Goal: Task Accomplishment & Management: Use online tool/utility

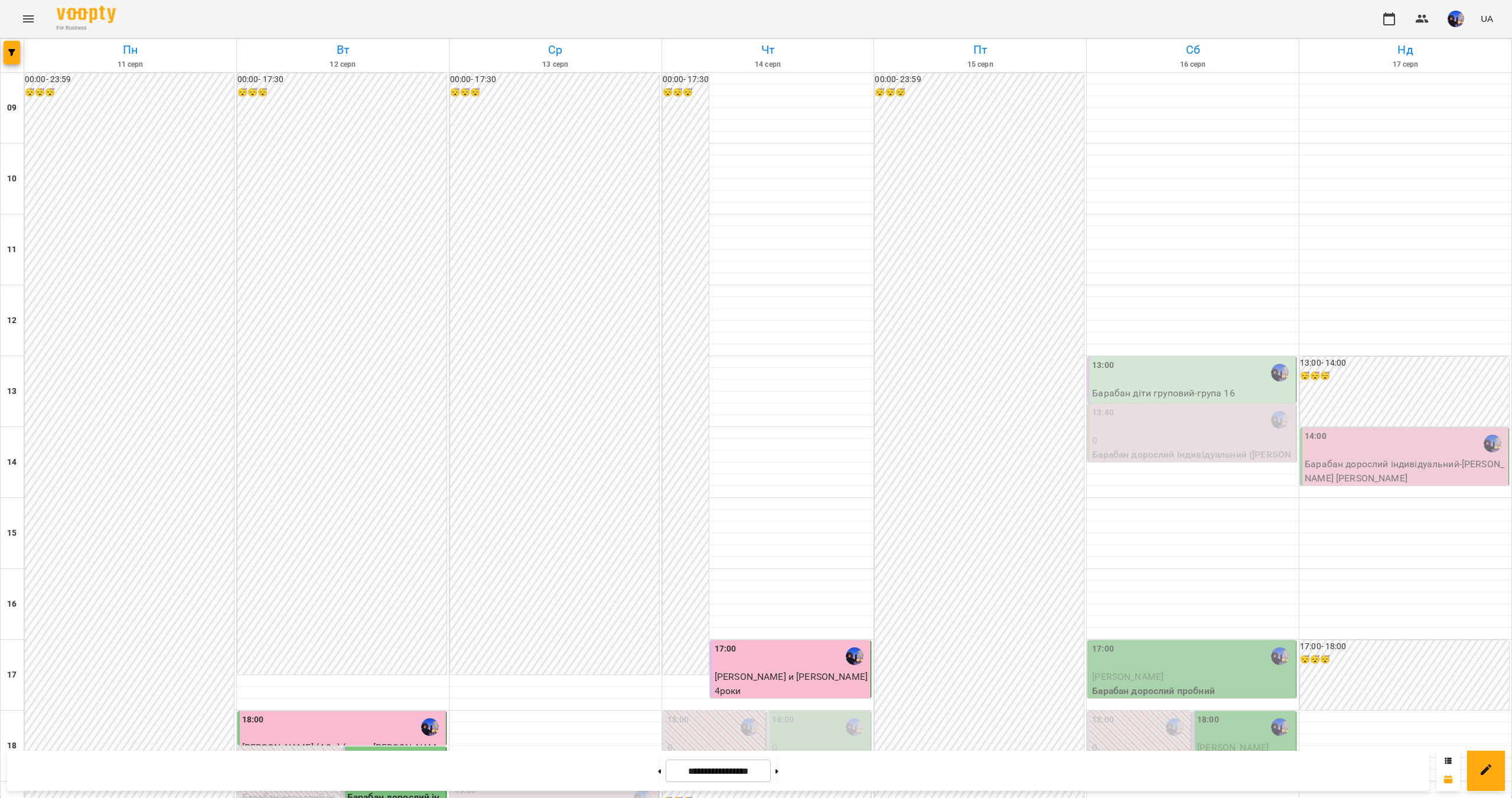
scroll to position [236, 0]
click at [778, 777] on button at bounding box center [777, 771] width 3 height 26
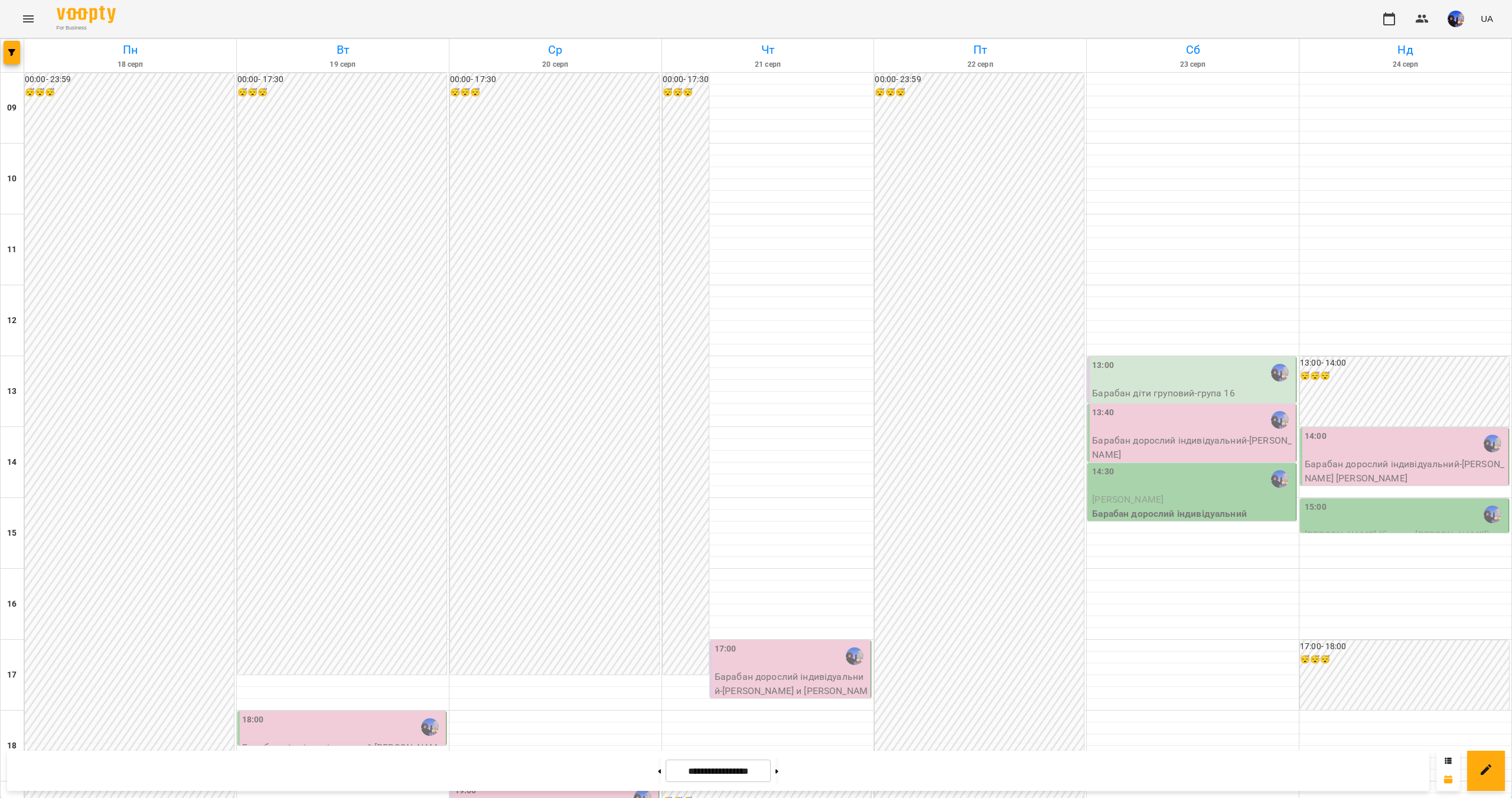
click at [1325, 501] on div "15:00" at bounding box center [1405, 514] width 202 height 27
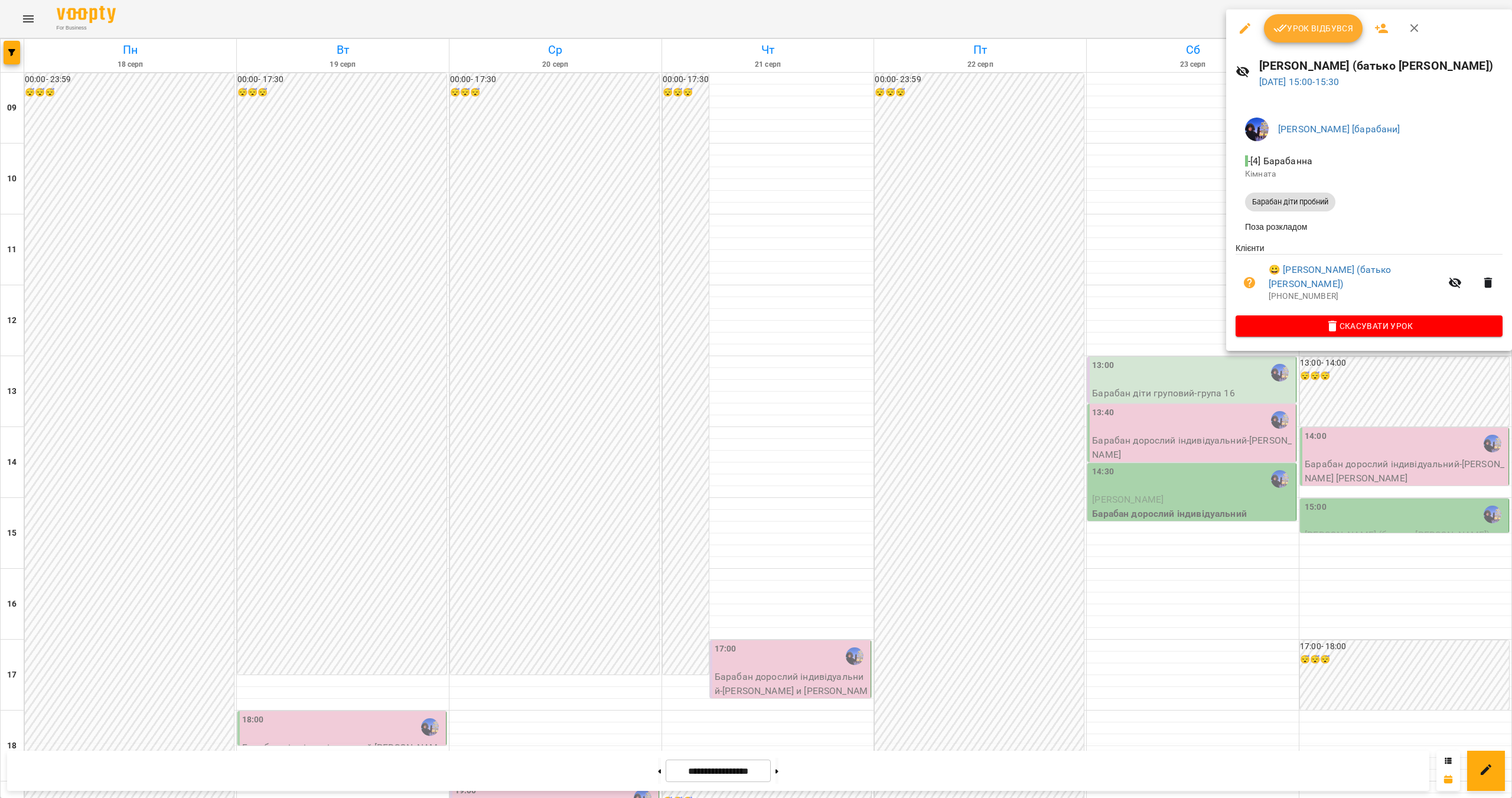
click at [1187, 439] on div at bounding box center [756, 399] width 1512 height 798
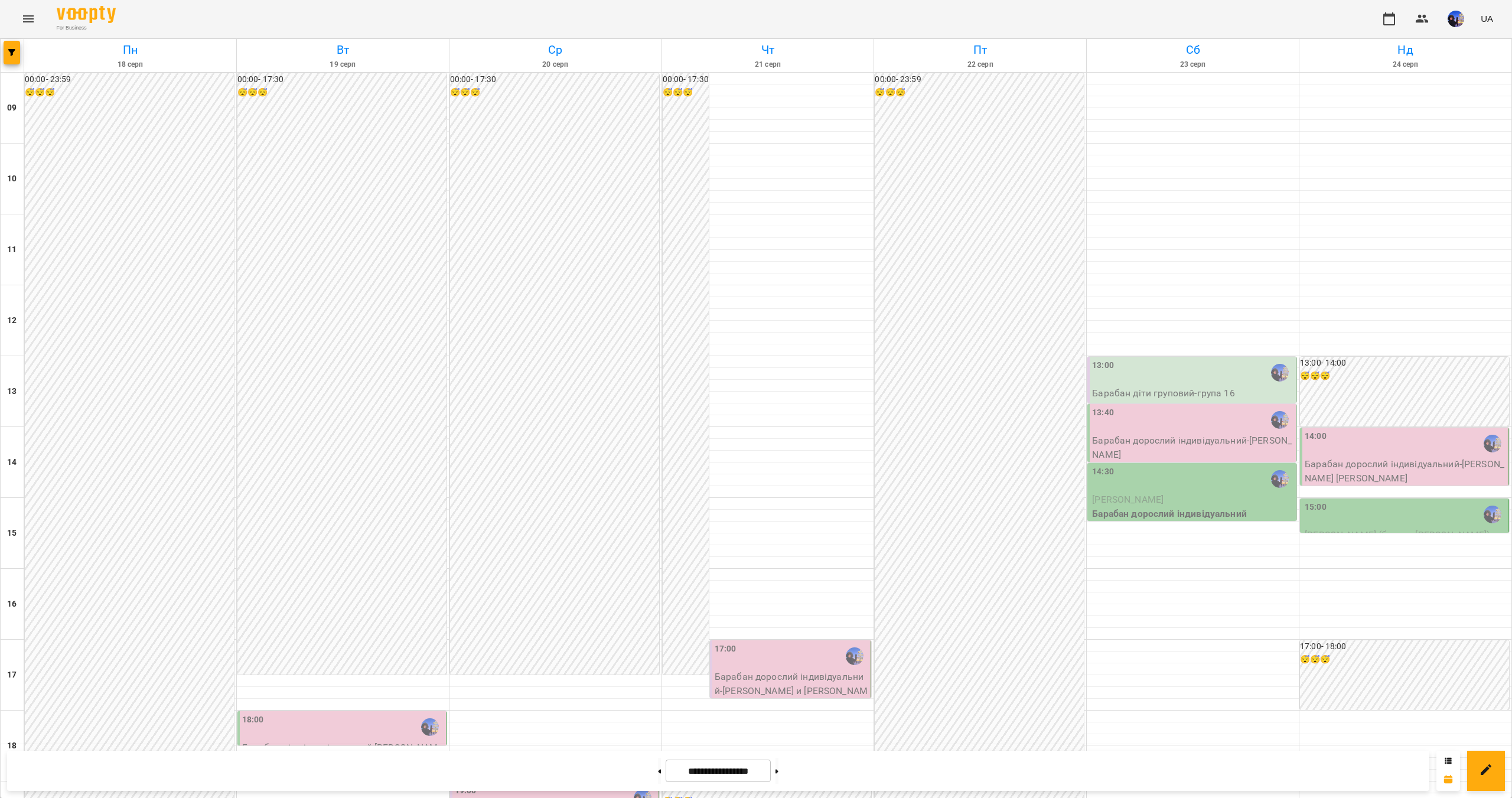
click at [1383, 501] on div "15:00" at bounding box center [1405, 514] width 202 height 27
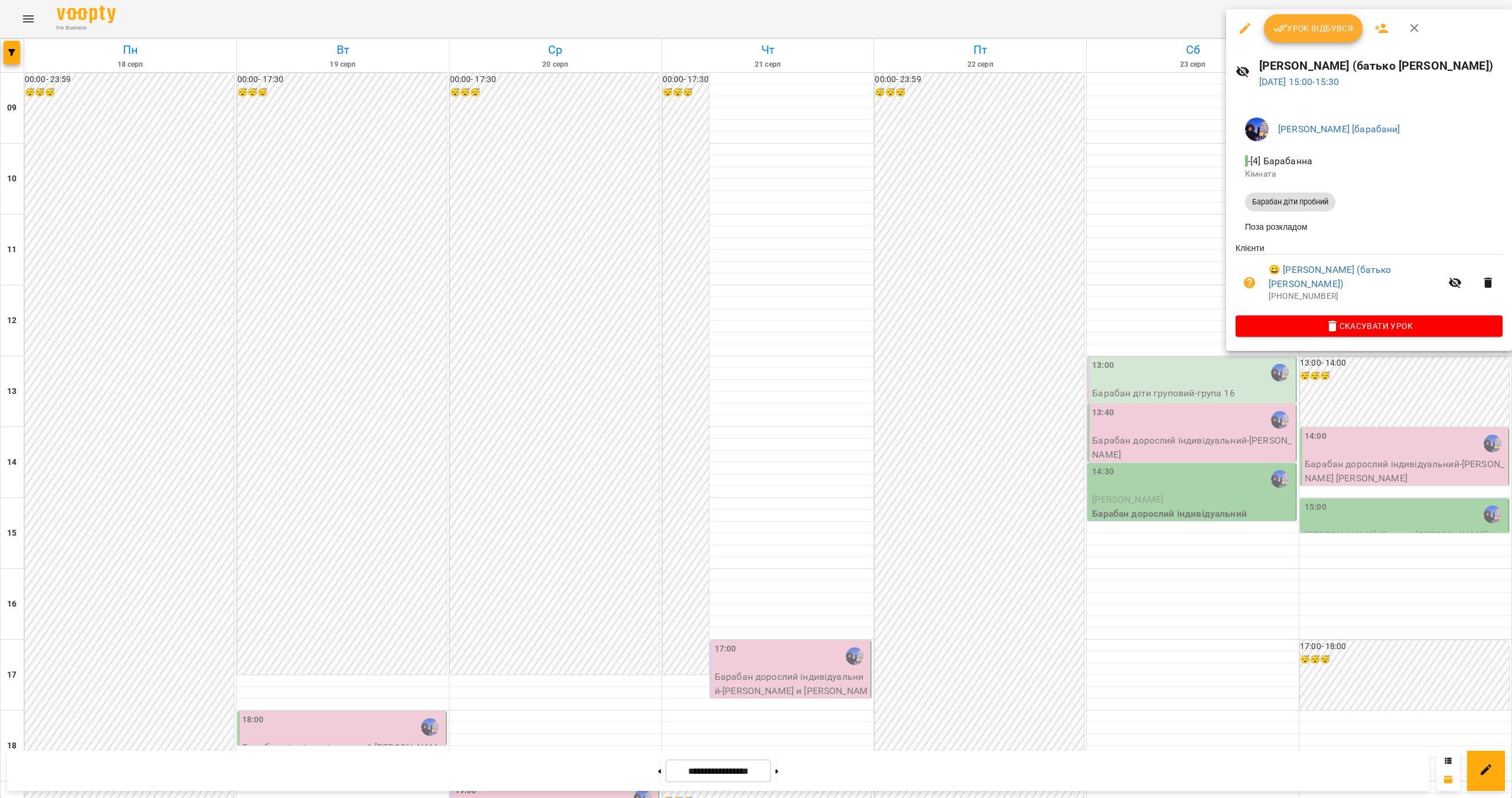
click at [1175, 473] on div at bounding box center [756, 399] width 1512 height 798
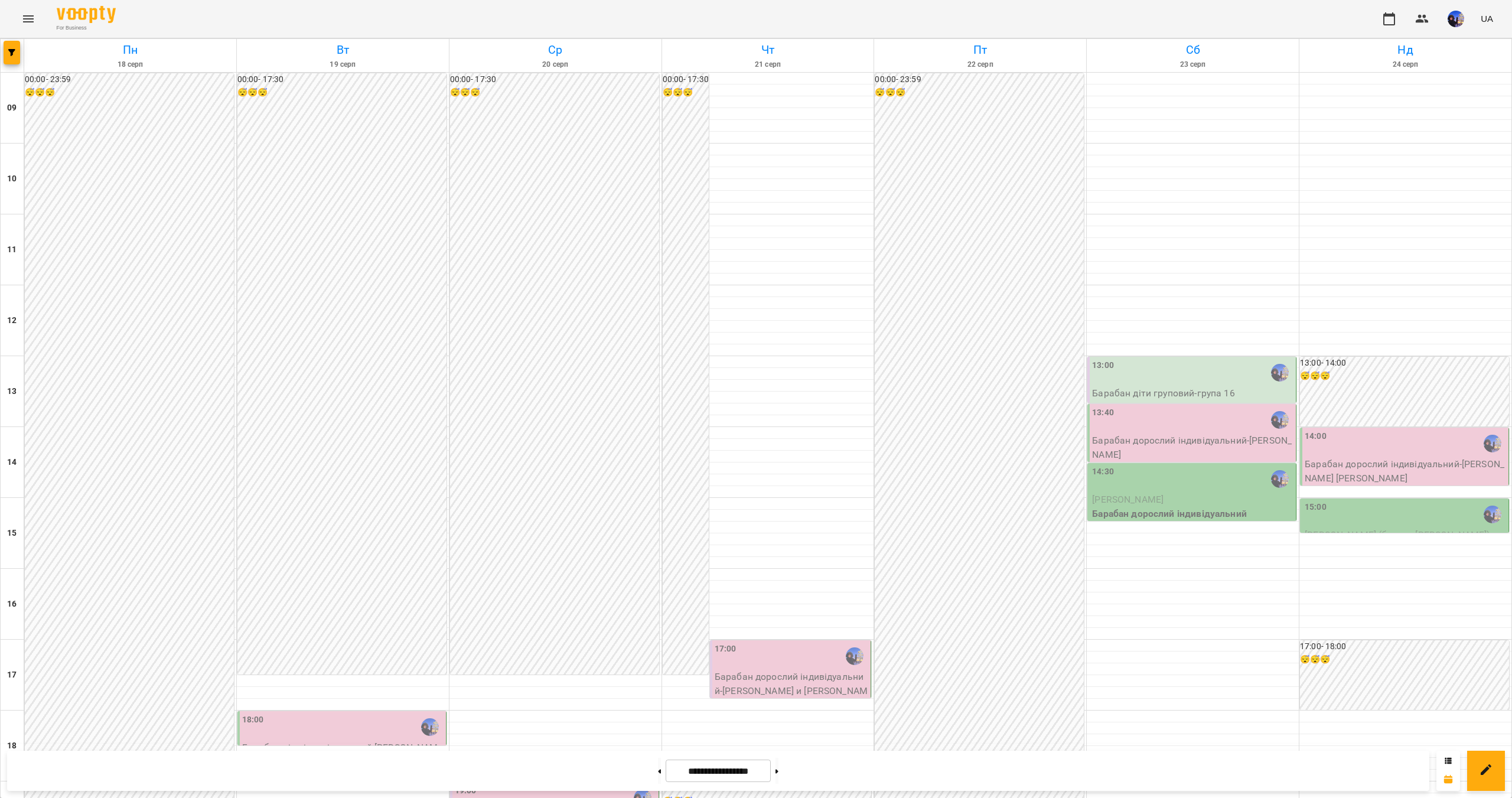
click at [1377, 501] on div "15:00" at bounding box center [1405, 514] width 202 height 27
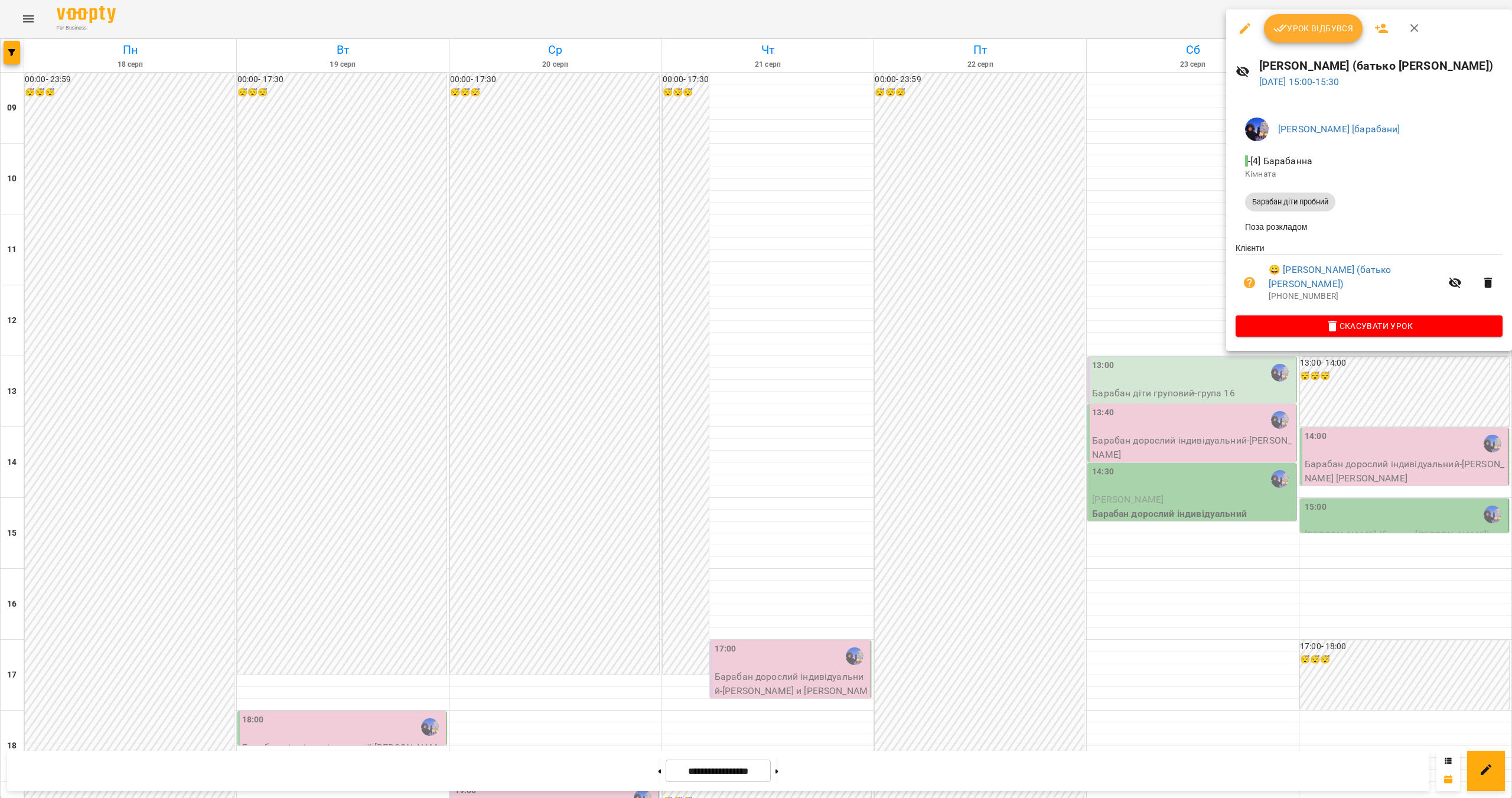
click at [1219, 429] on div at bounding box center [756, 399] width 1512 height 798
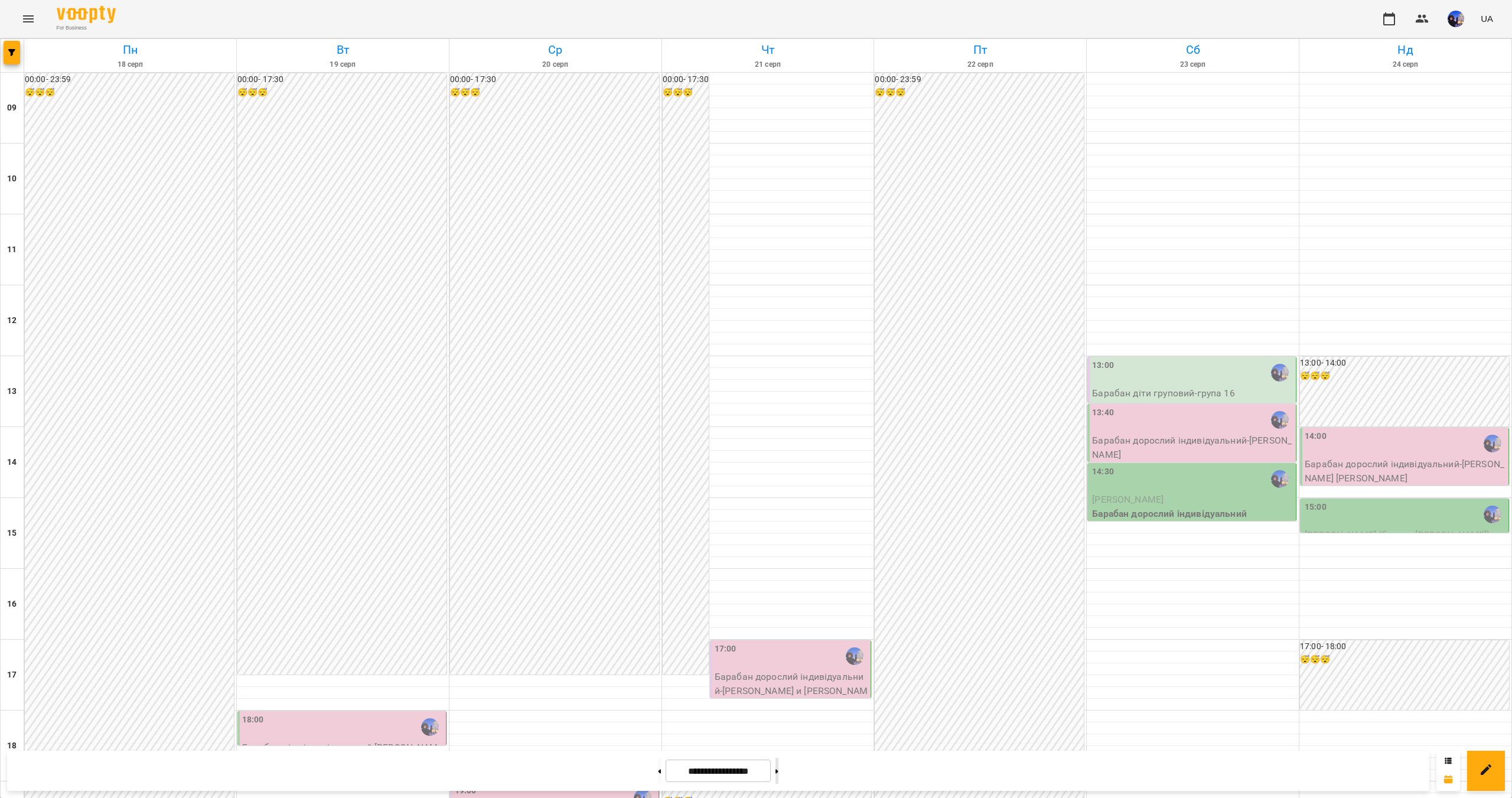
click at [778, 777] on button at bounding box center [777, 771] width 3 height 26
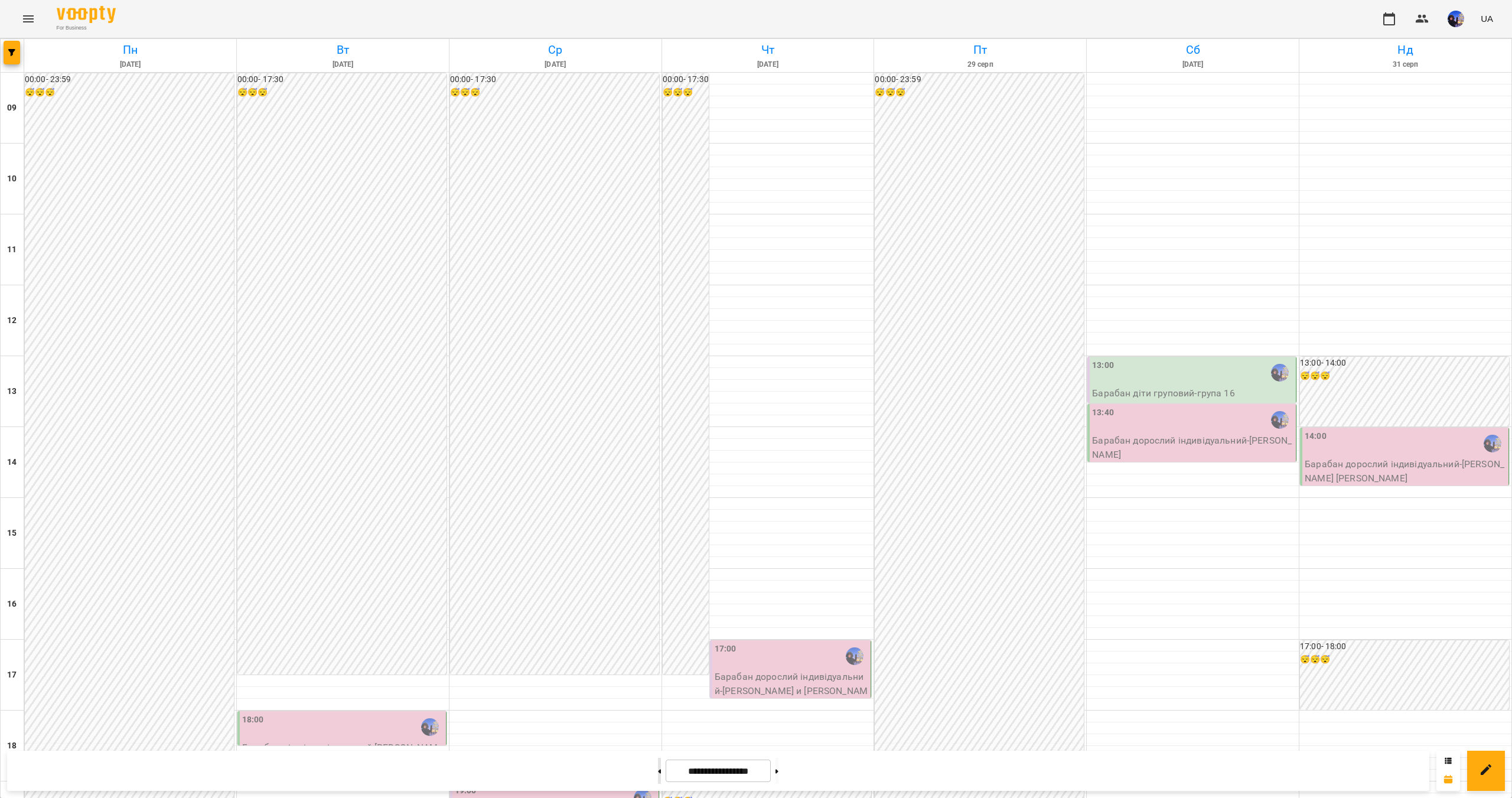
click at [658, 770] on button at bounding box center [659, 771] width 3 height 26
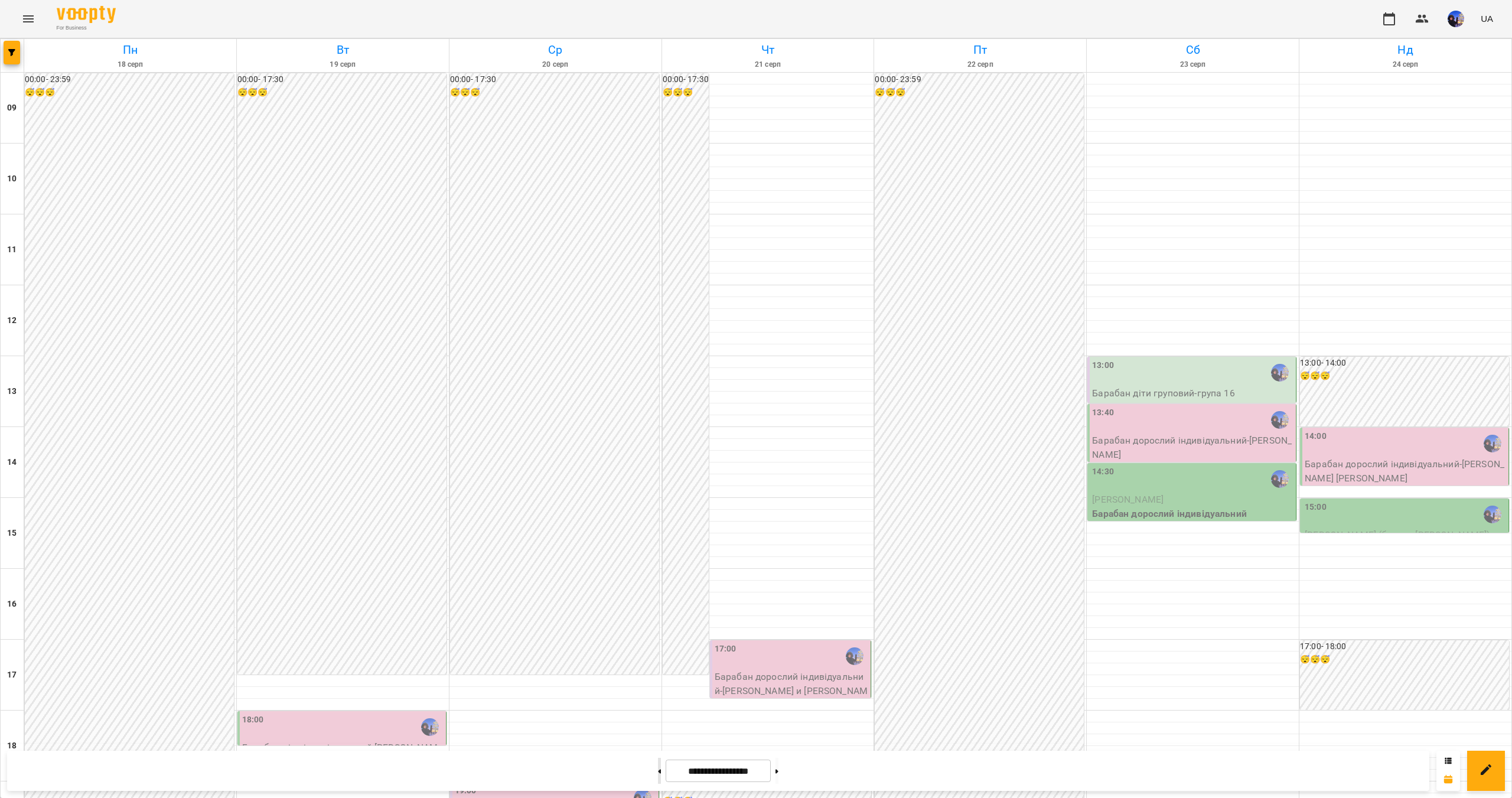
click at [658, 772] on button at bounding box center [659, 771] width 3 height 26
type input "**********"
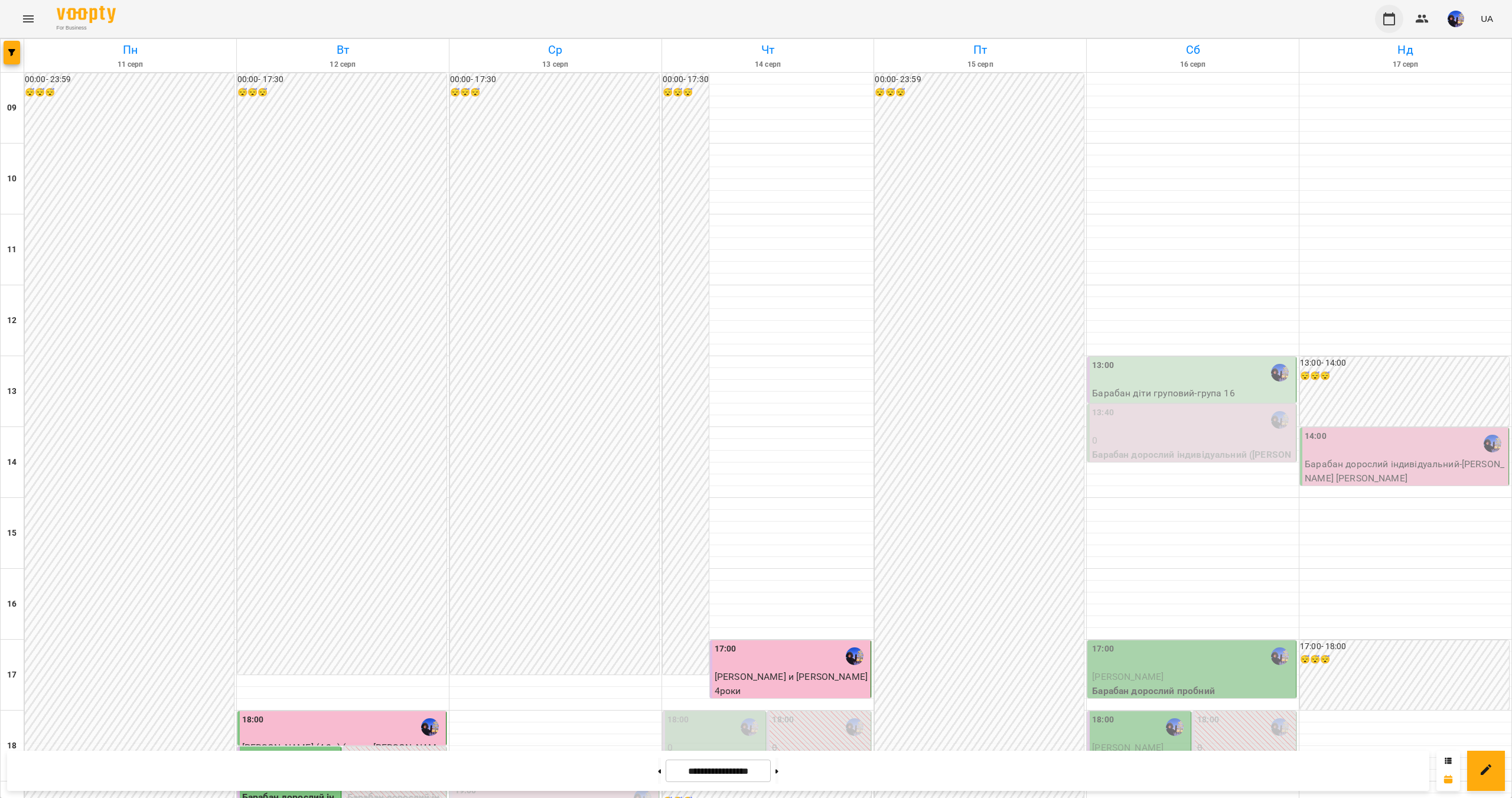
click at [1389, 15] on icon "button" at bounding box center [1389, 19] width 12 height 13
click at [1462, 20] on img "button" at bounding box center [1455, 18] width 16 height 16
click at [1426, 276] on div at bounding box center [756, 399] width 1512 height 798
click at [658, 769] on button at bounding box center [659, 771] width 3 height 26
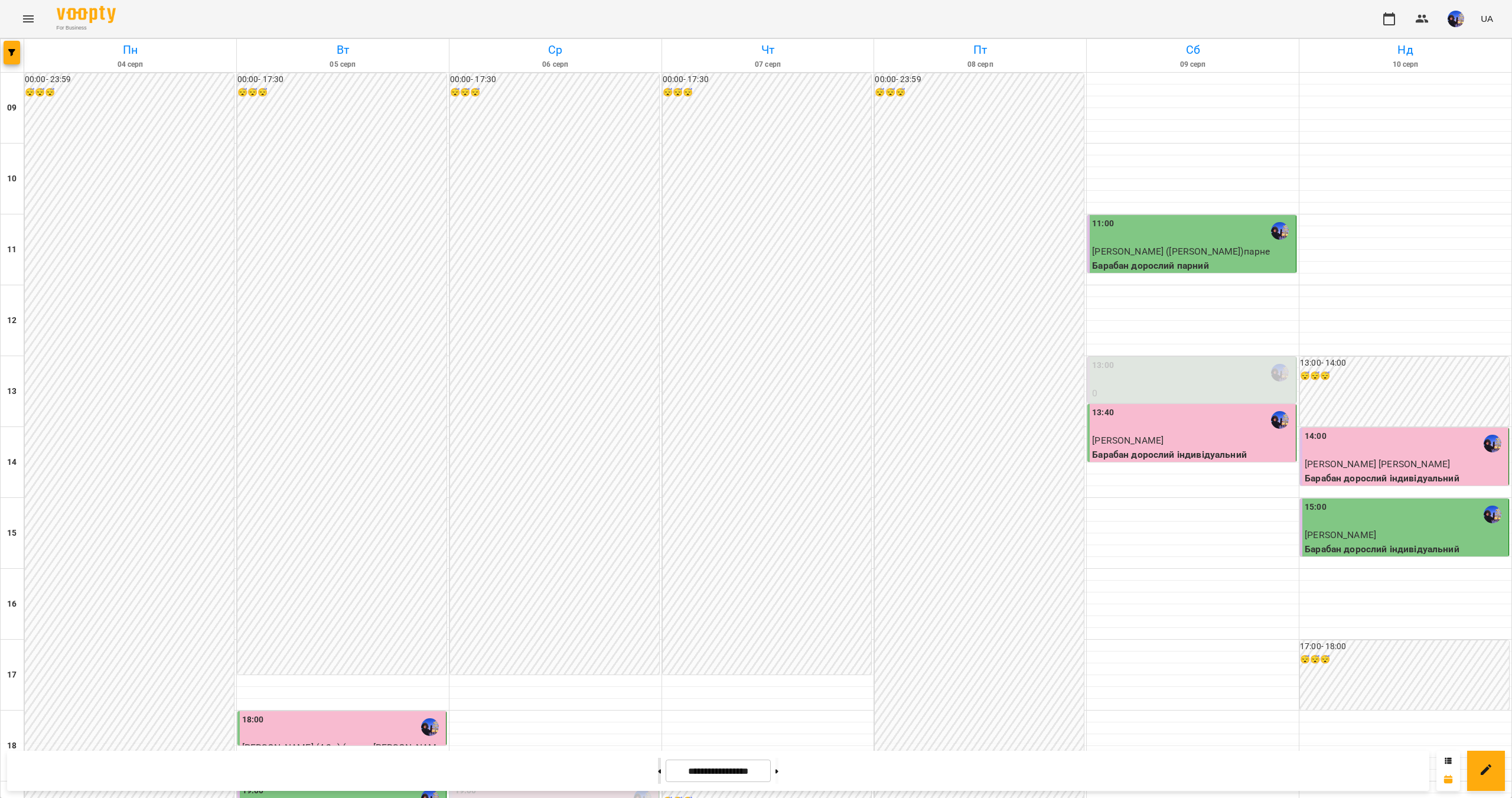
click at [658, 769] on button at bounding box center [659, 771] width 3 height 26
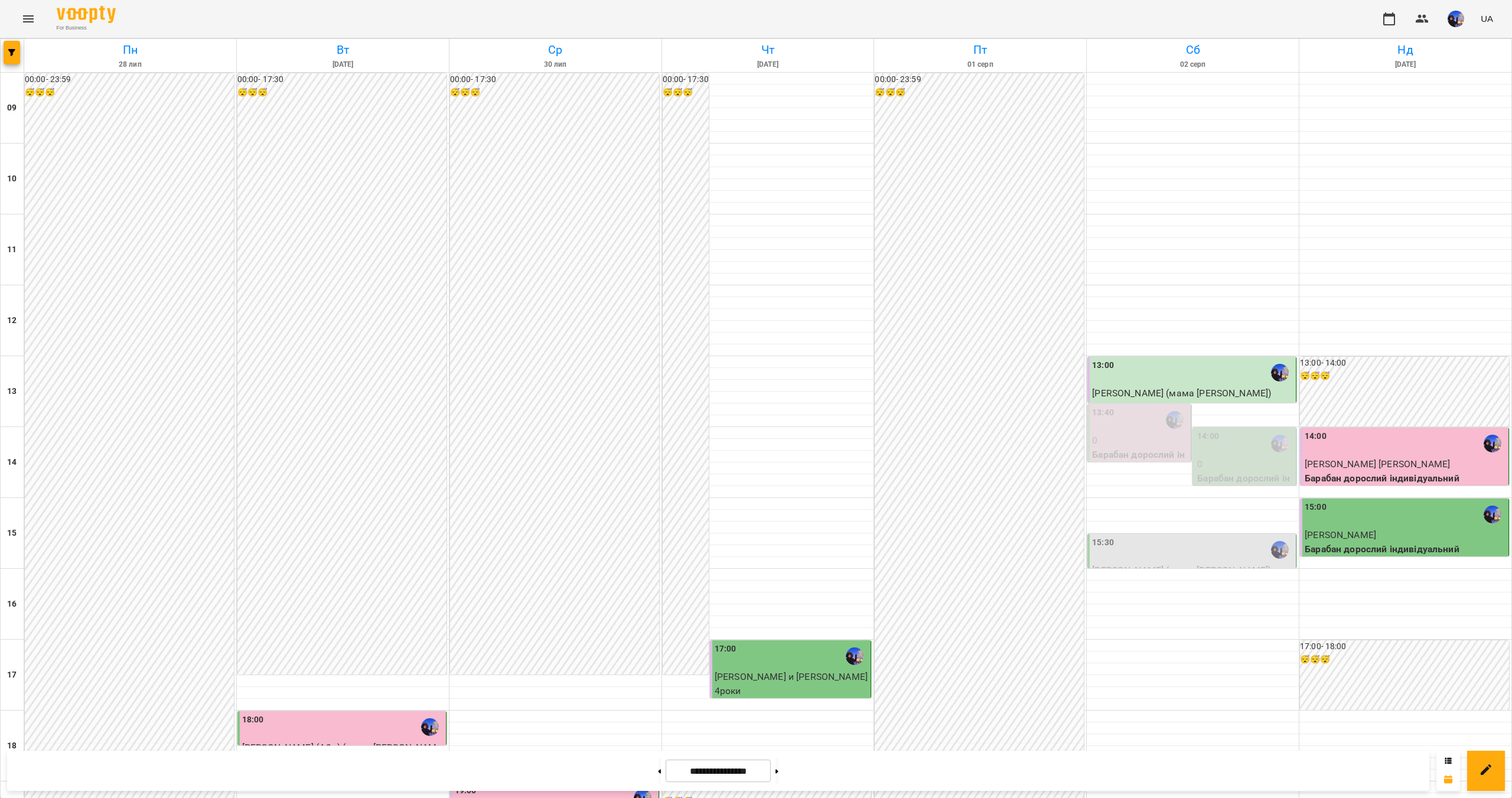
click at [1167, 536] on div "15:30" at bounding box center [1193, 549] width 202 height 27
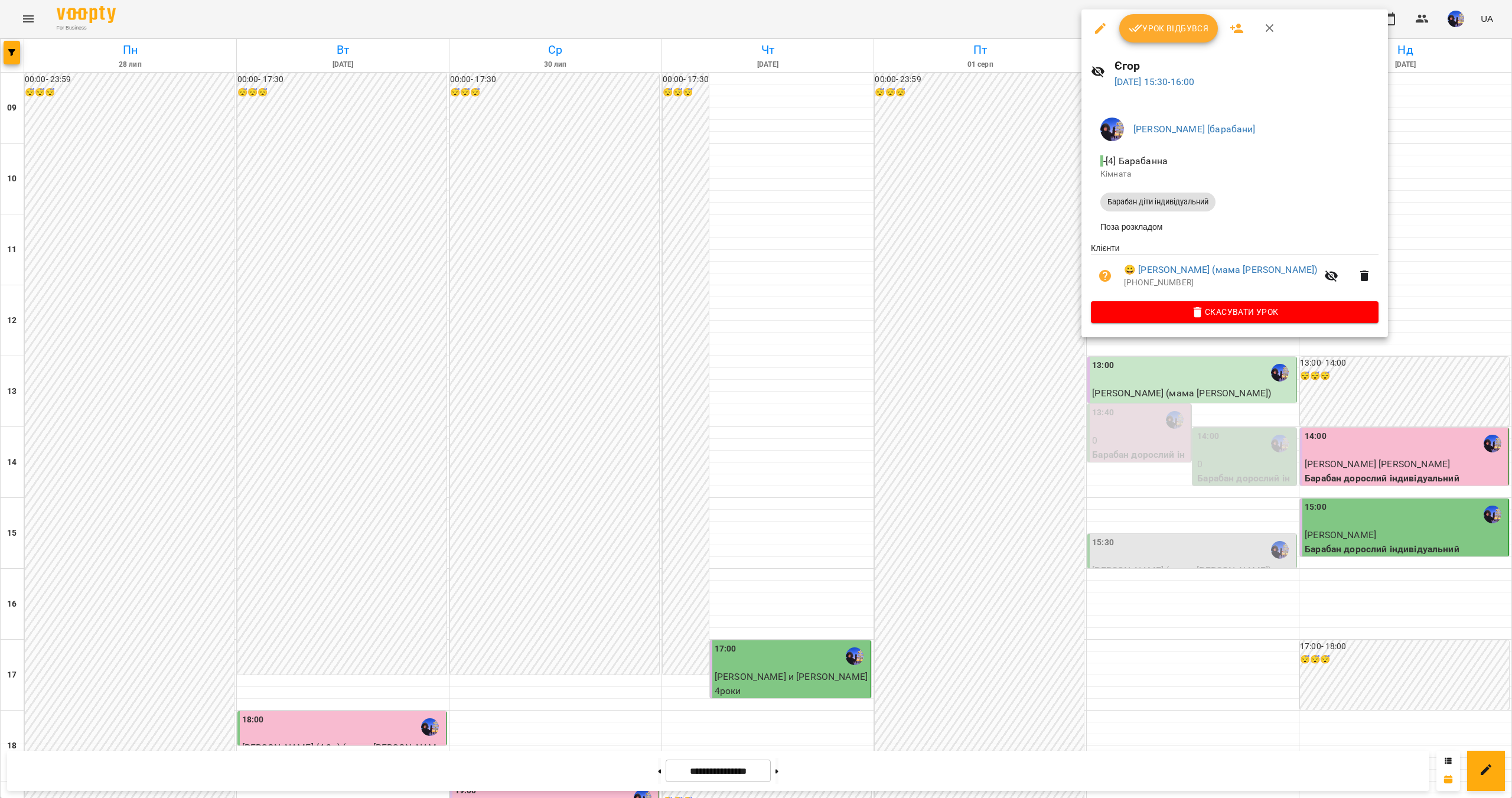
click at [1164, 507] on div at bounding box center [756, 399] width 1512 height 798
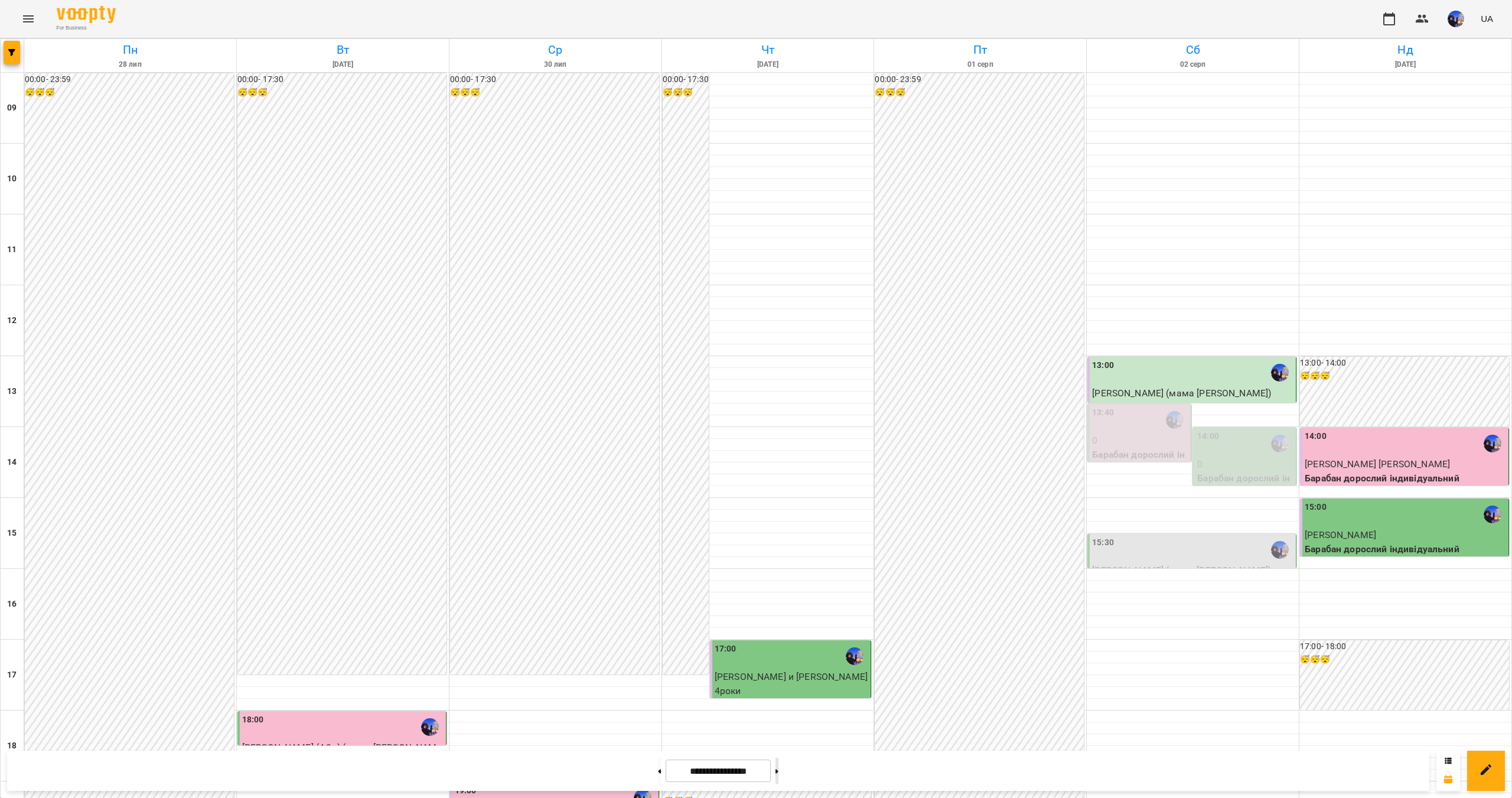
click at [778, 780] on button at bounding box center [777, 771] width 3 height 26
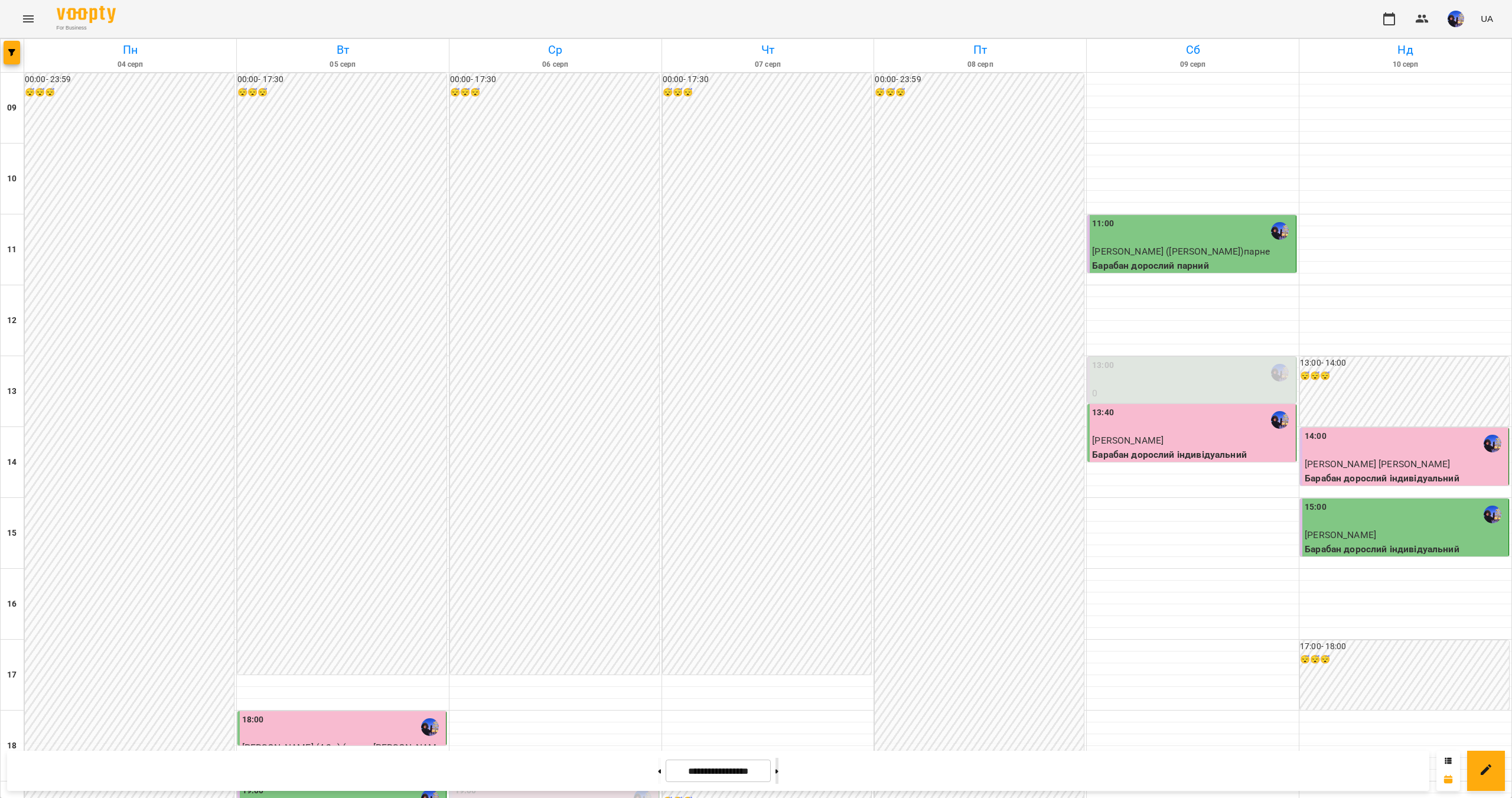
click at [778, 773] on button at bounding box center [777, 771] width 3 height 26
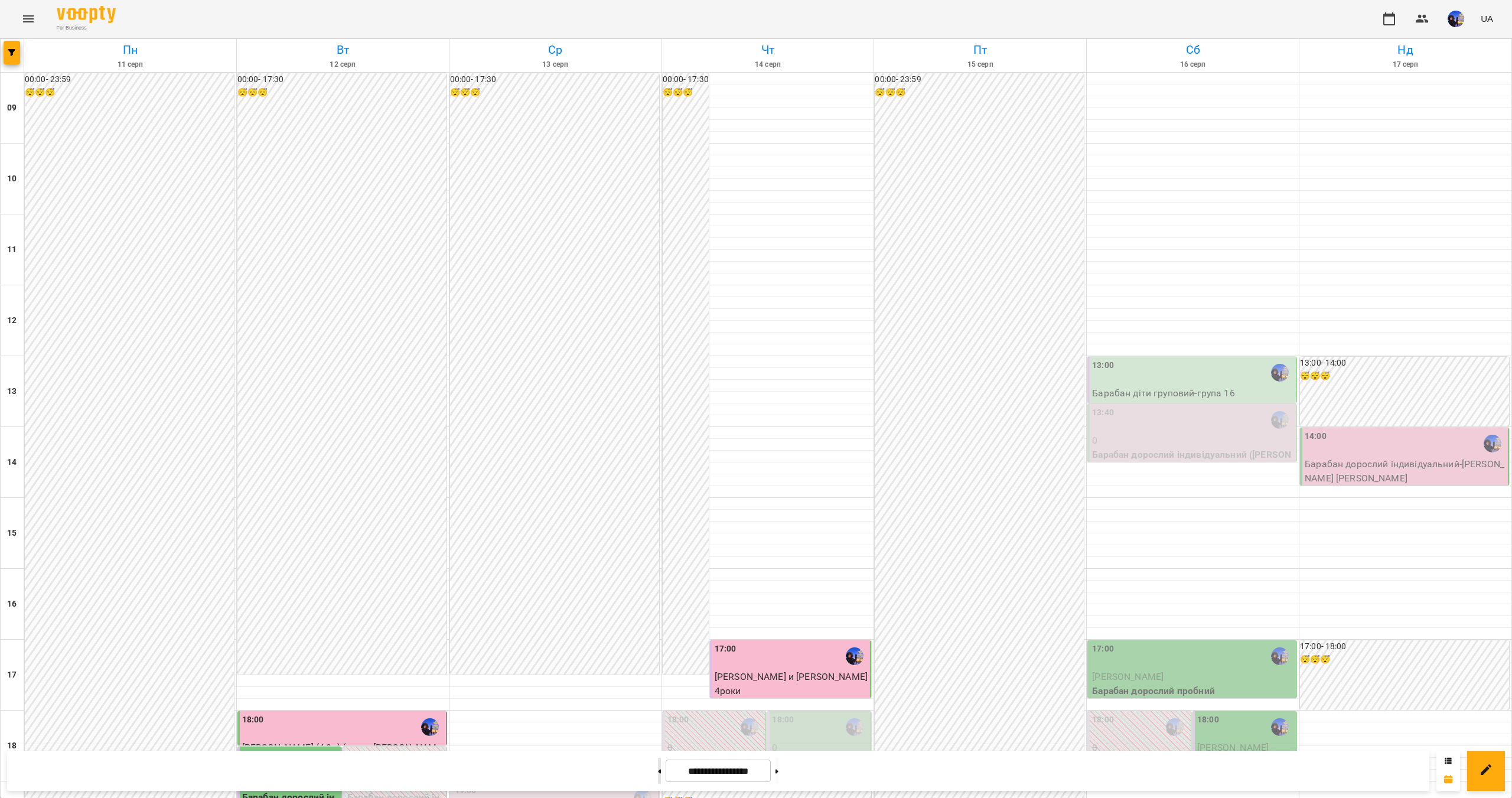
click at [658, 771] on button at bounding box center [659, 771] width 3 height 26
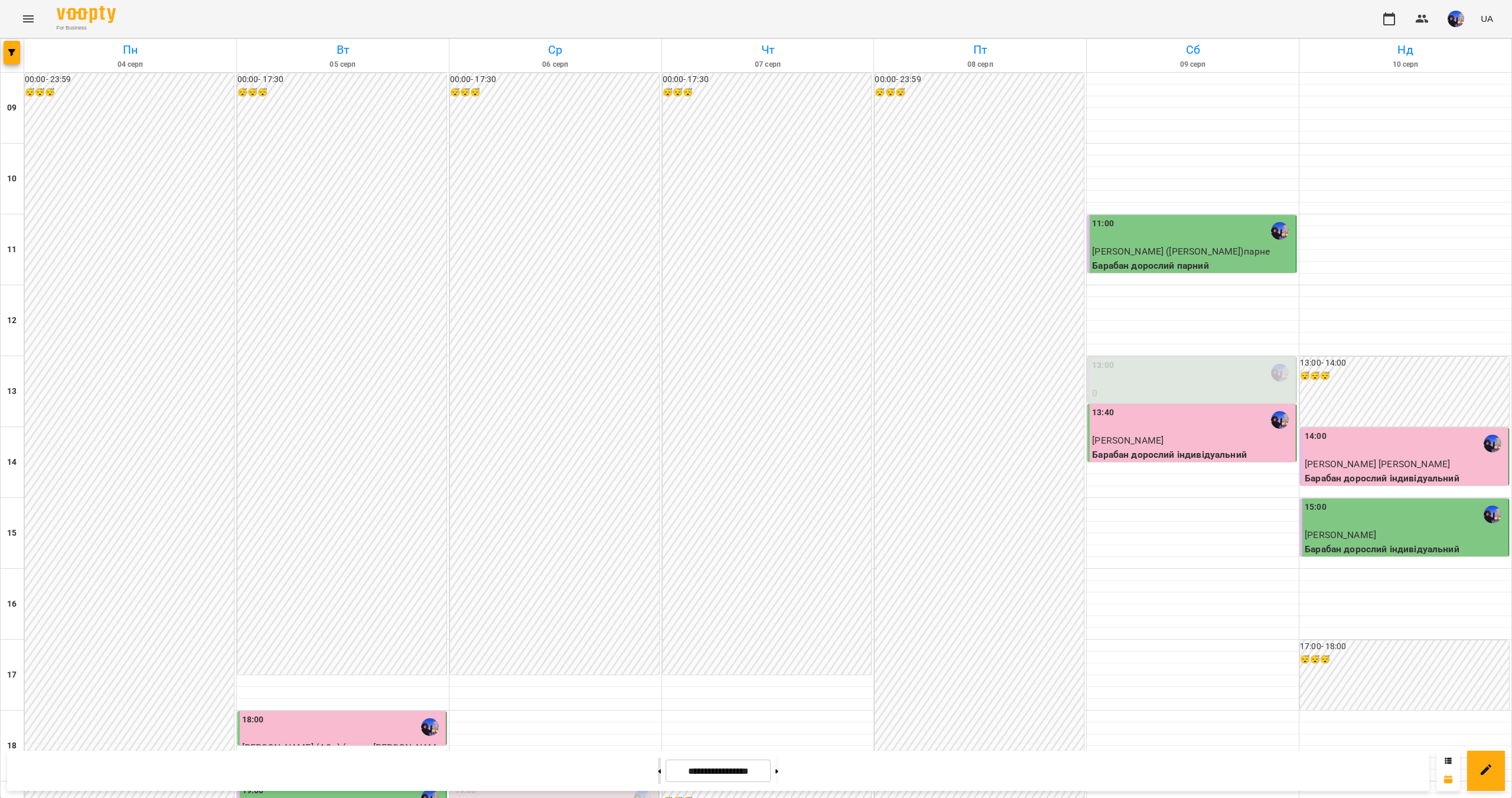
click at [658, 771] on button at bounding box center [659, 771] width 3 height 26
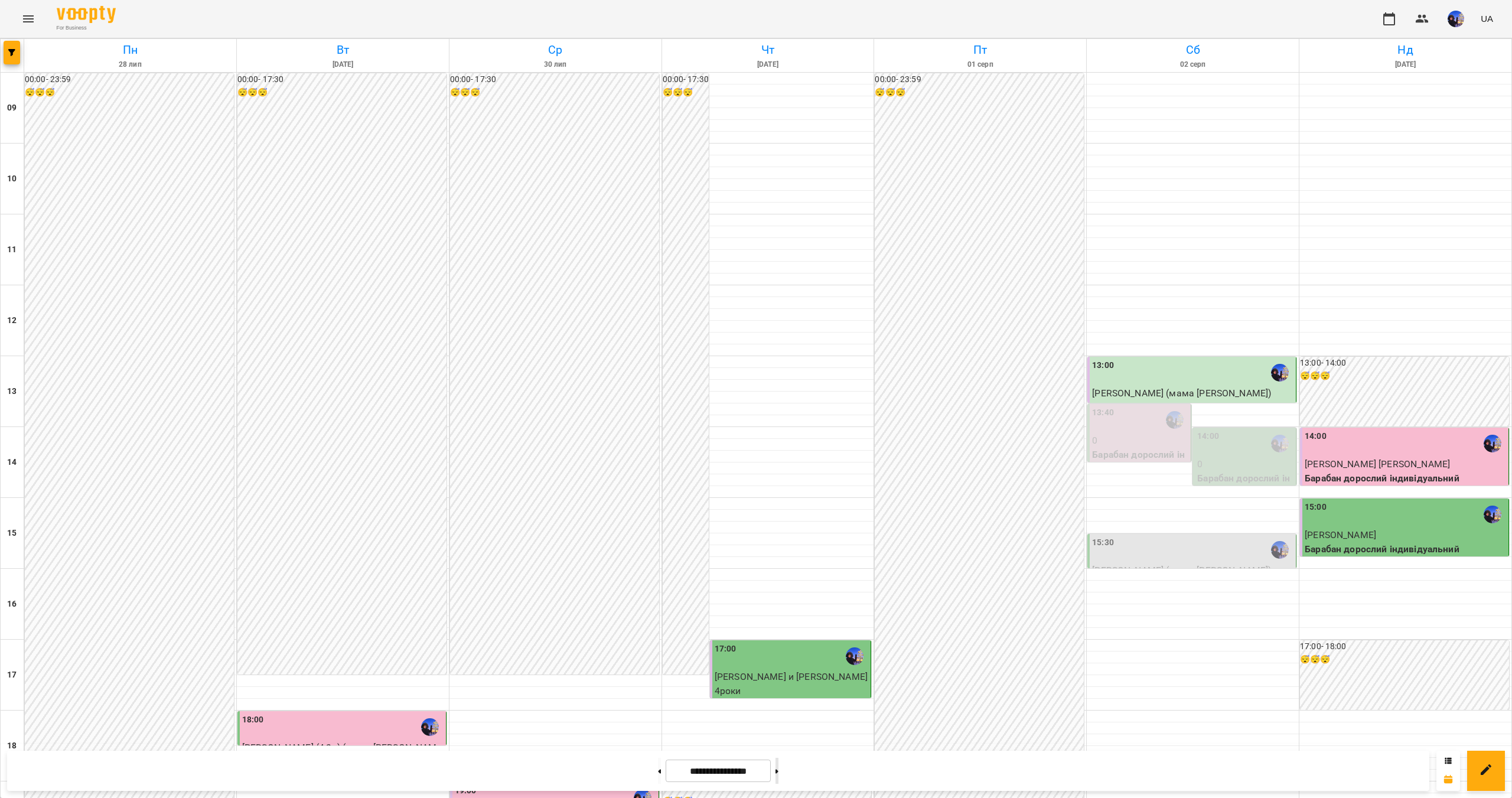
click at [778, 770] on button at bounding box center [777, 771] width 3 height 26
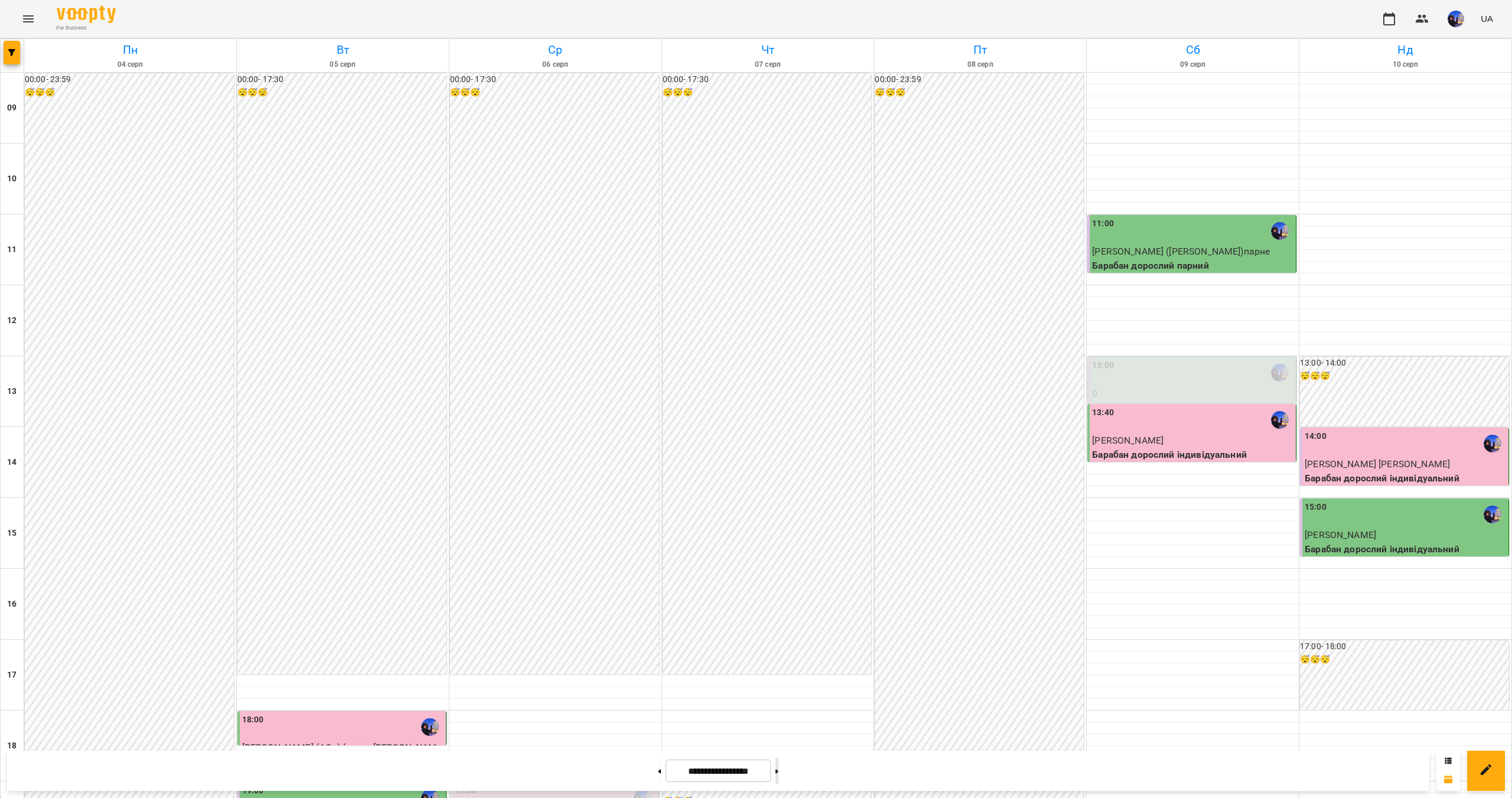
click at [778, 770] on button at bounding box center [777, 771] width 3 height 26
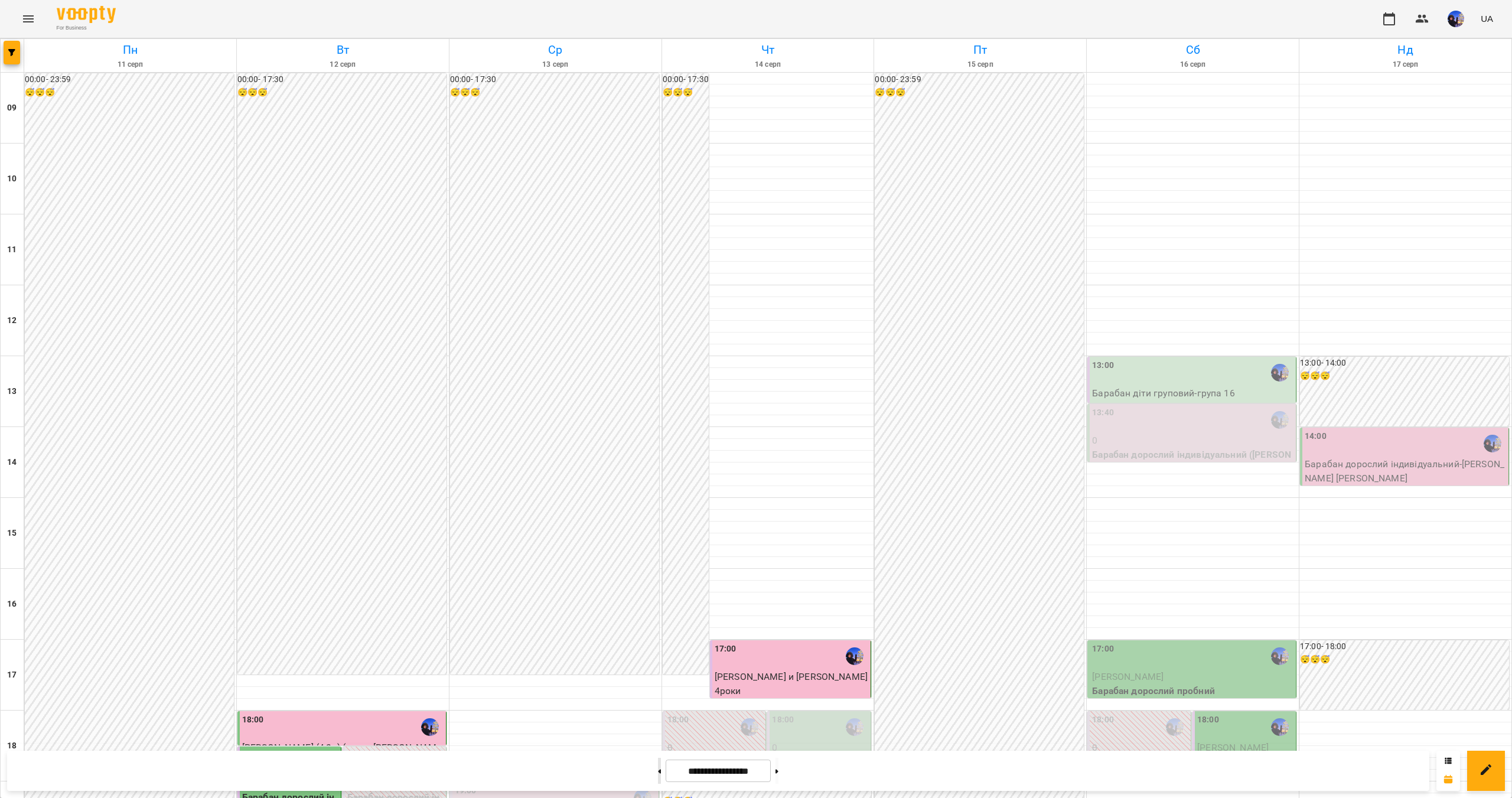
click at [658, 772] on icon at bounding box center [660, 771] width 3 height 4
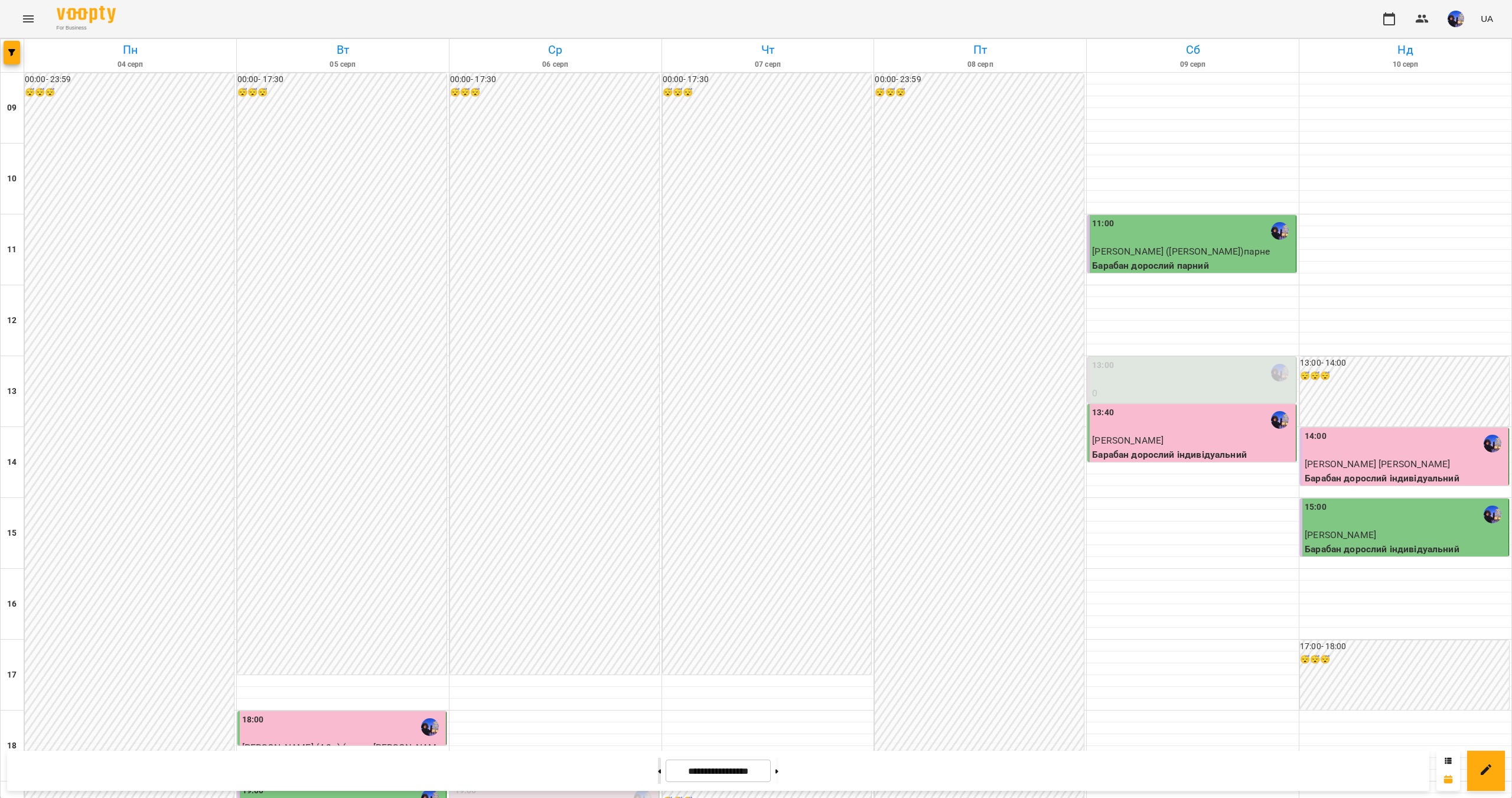
click at [658, 765] on button at bounding box center [659, 771] width 3 height 26
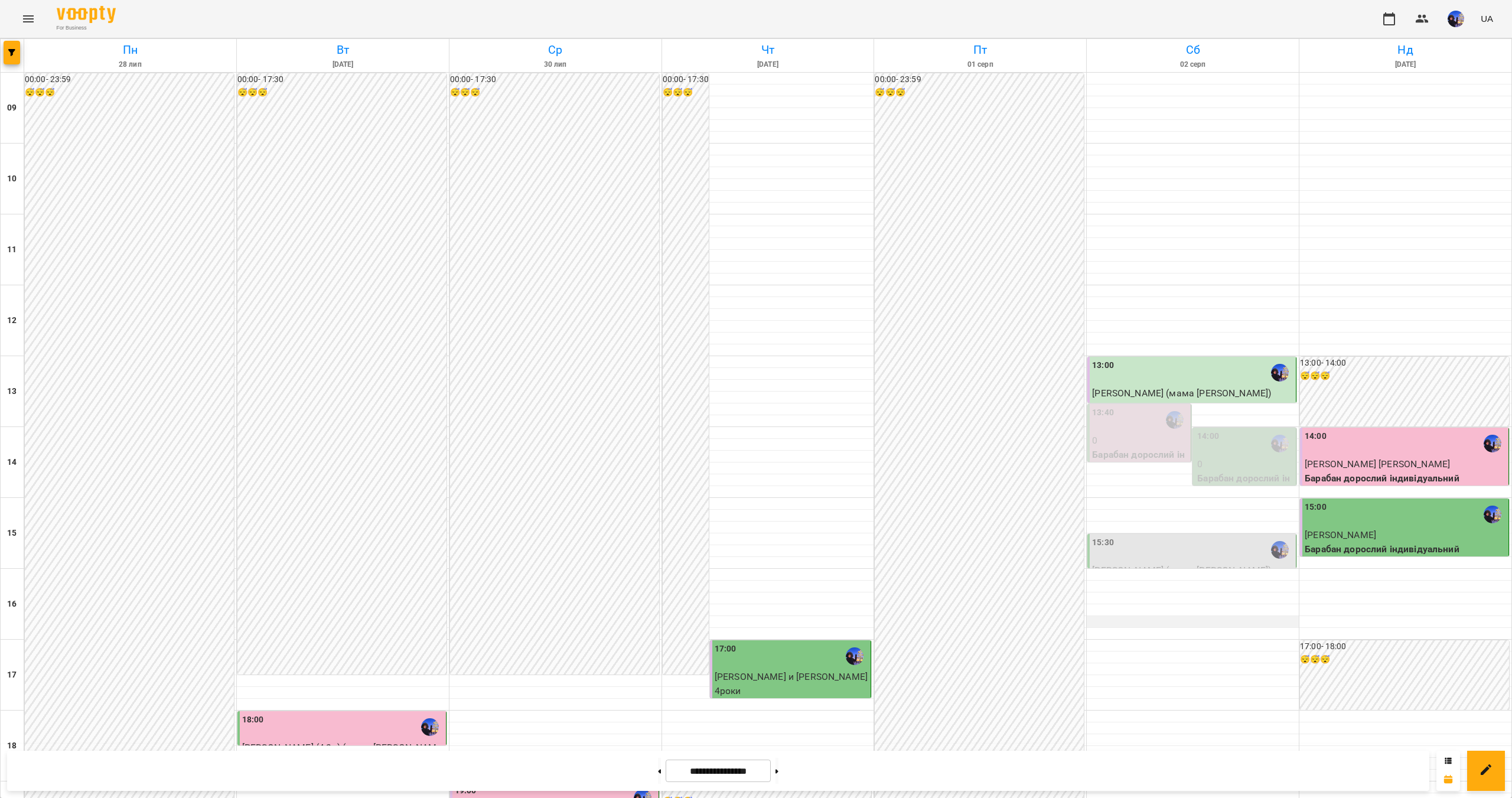
scroll to position [72, 0]
click at [1221, 430] on div "14:00" at bounding box center [1245, 443] width 96 height 27
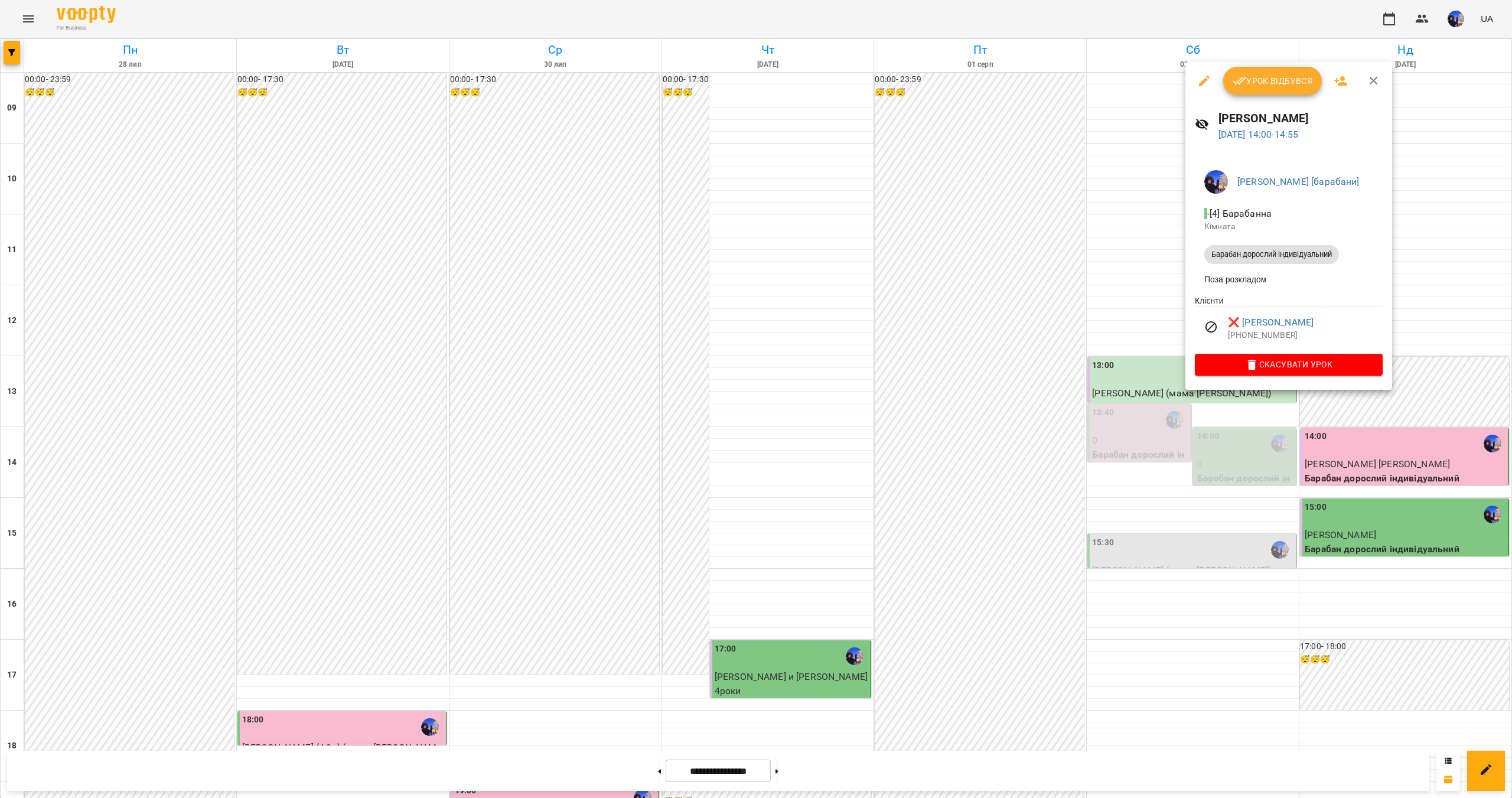
click at [1212, 615] on div at bounding box center [756, 399] width 1512 height 798
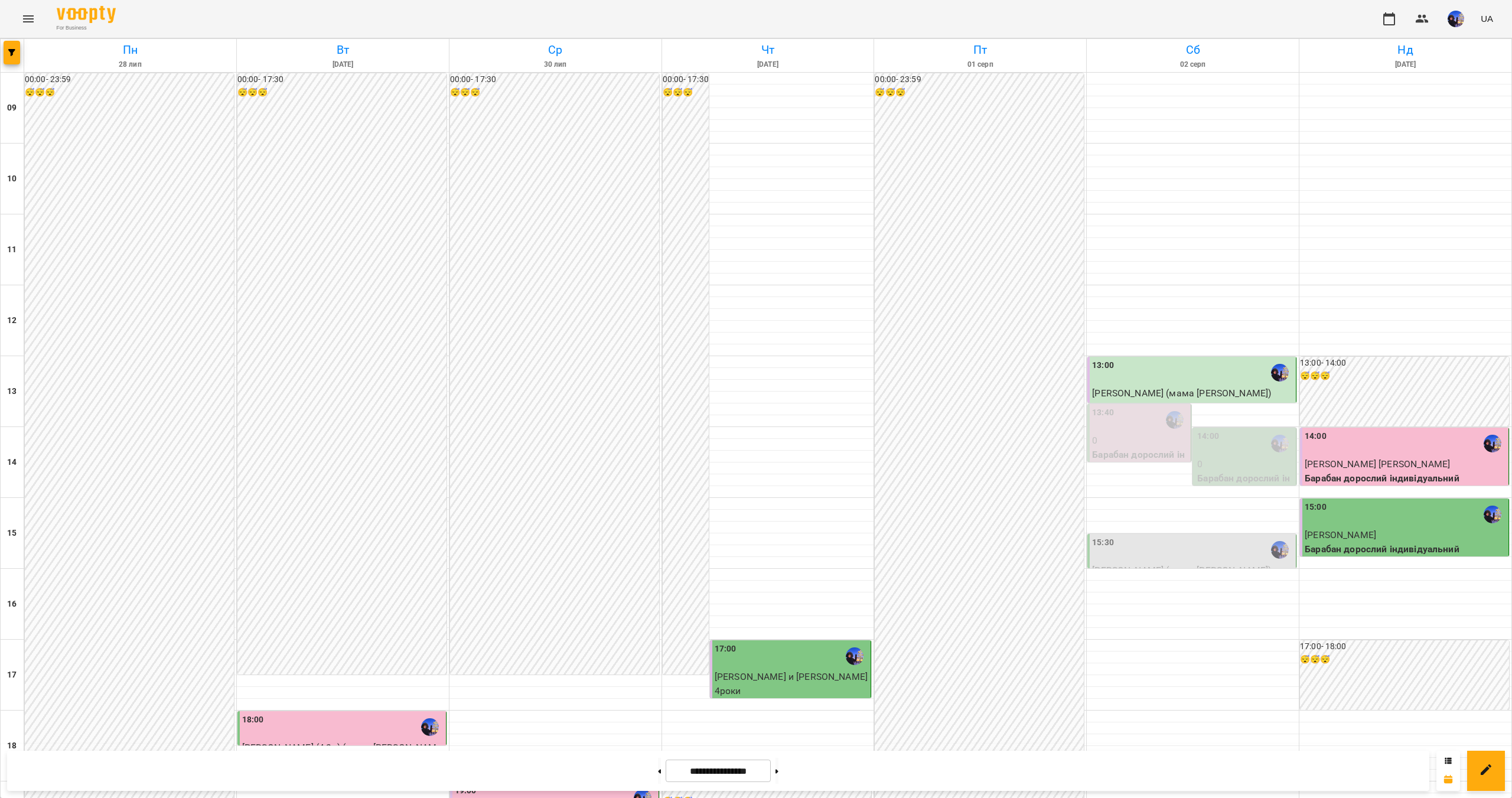
click at [1228, 430] on div "14:00" at bounding box center [1245, 443] width 96 height 27
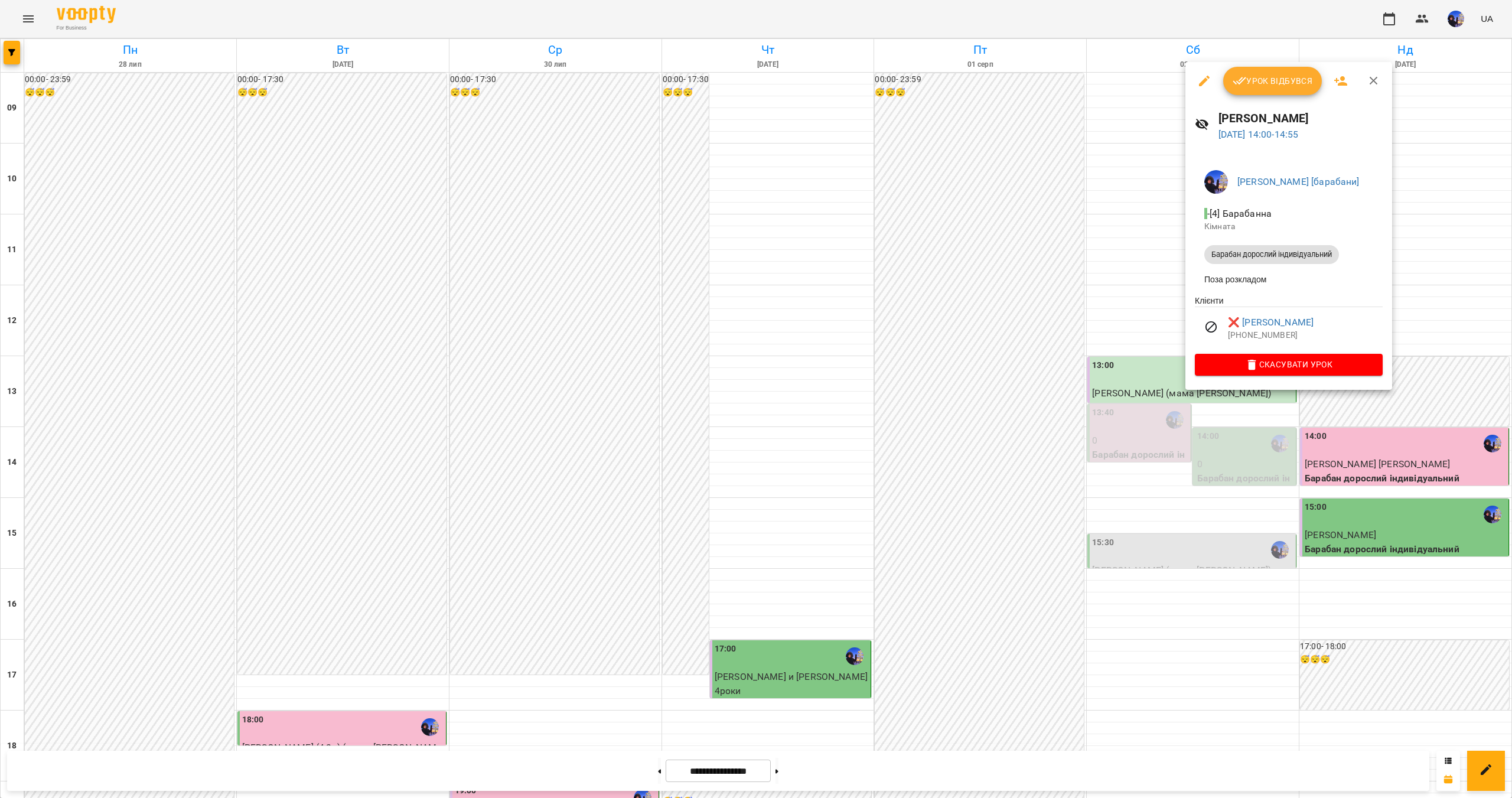
drag, startPoint x: 1212, startPoint y: 578, endPoint x: 1176, endPoint y: 476, distance: 108.2
click at [1212, 577] on div at bounding box center [756, 399] width 1512 height 798
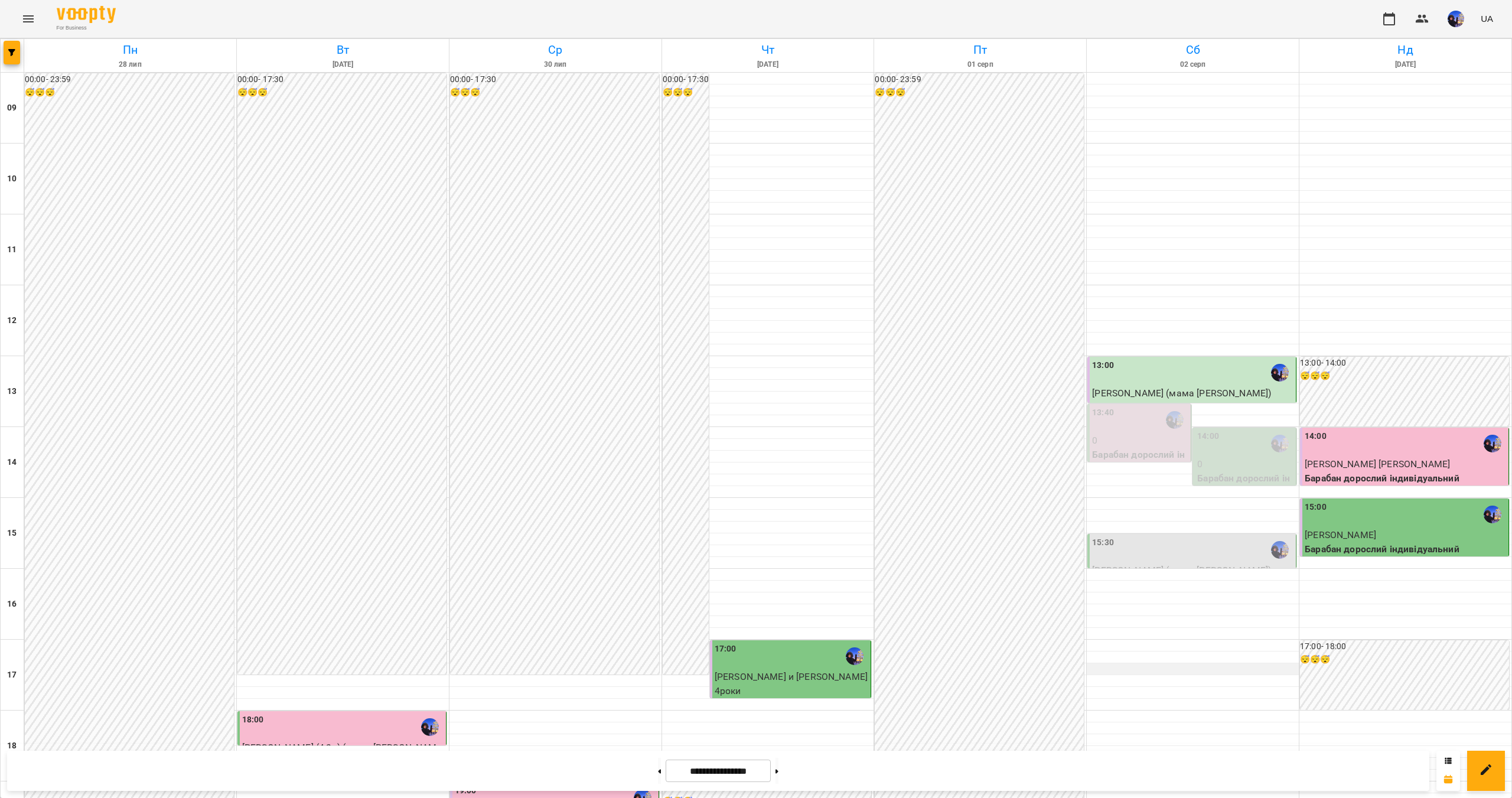
scroll to position [177, 0]
click at [778, 768] on button at bounding box center [777, 771] width 3 height 26
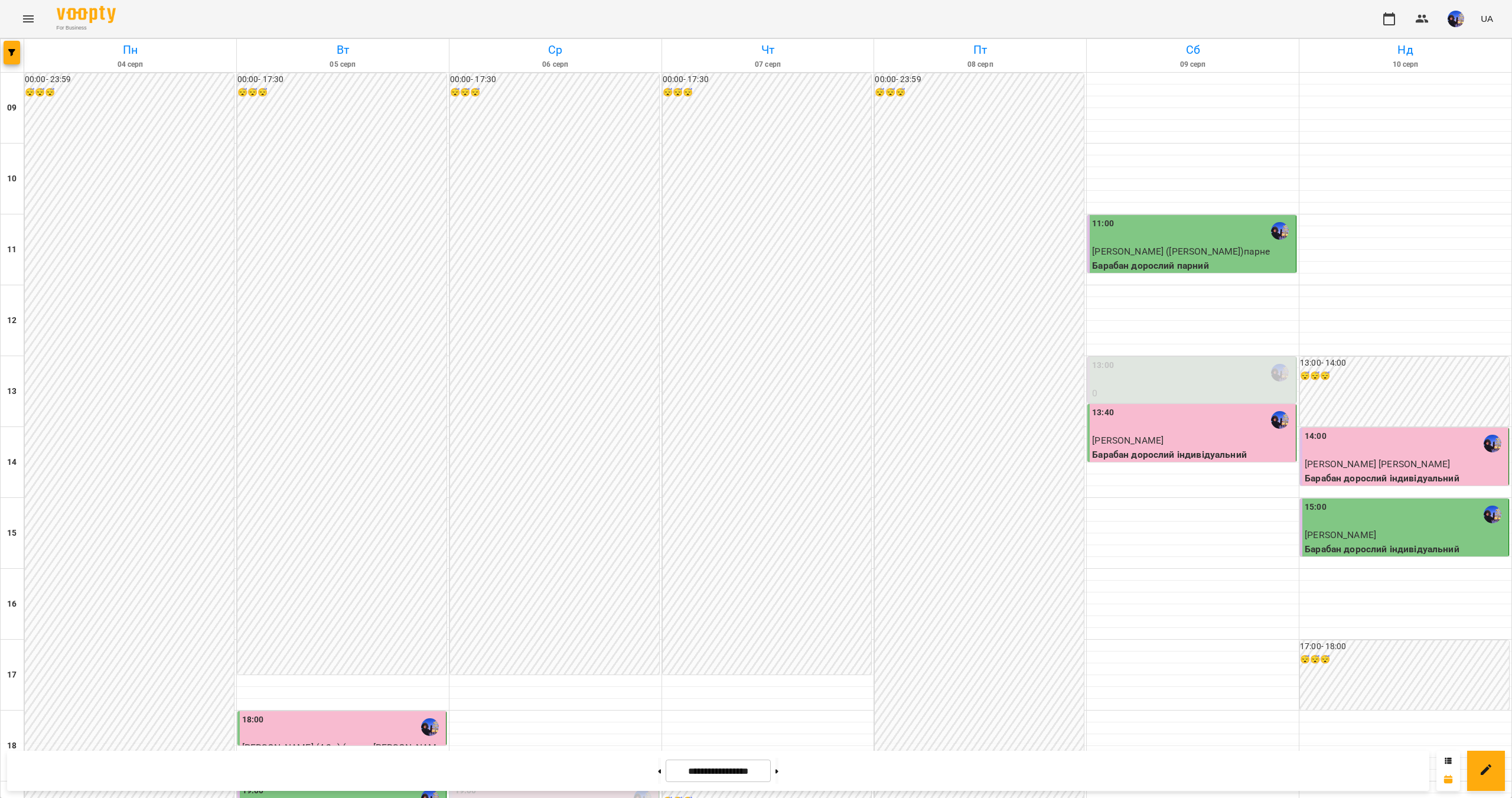
scroll to position [249, 0]
click at [658, 774] on button at bounding box center [659, 771] width 3 height 26
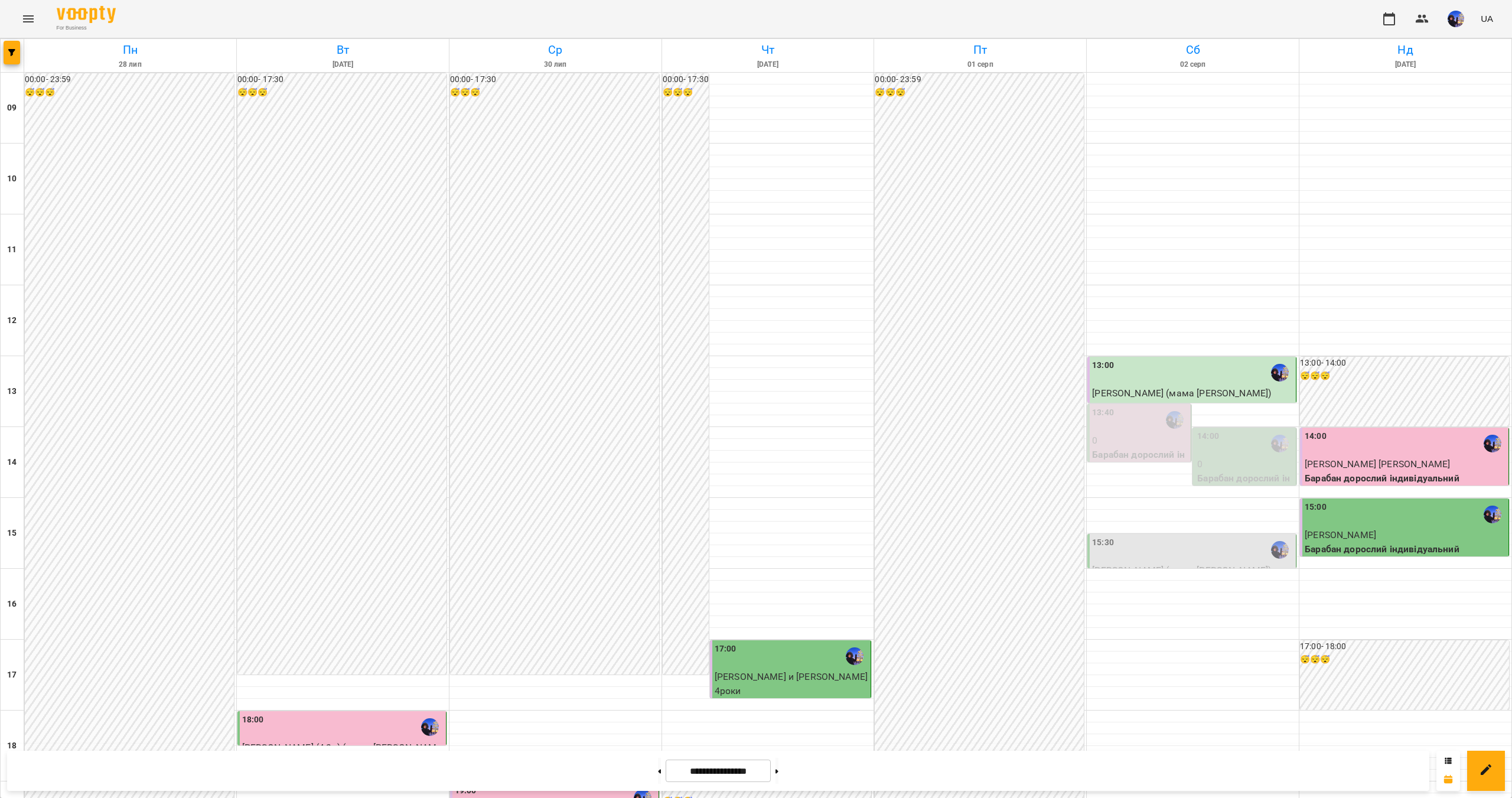
scroll to position [190, 0]
click at [778, 774] on button at bounding box center [777, 771] width 3 height 26
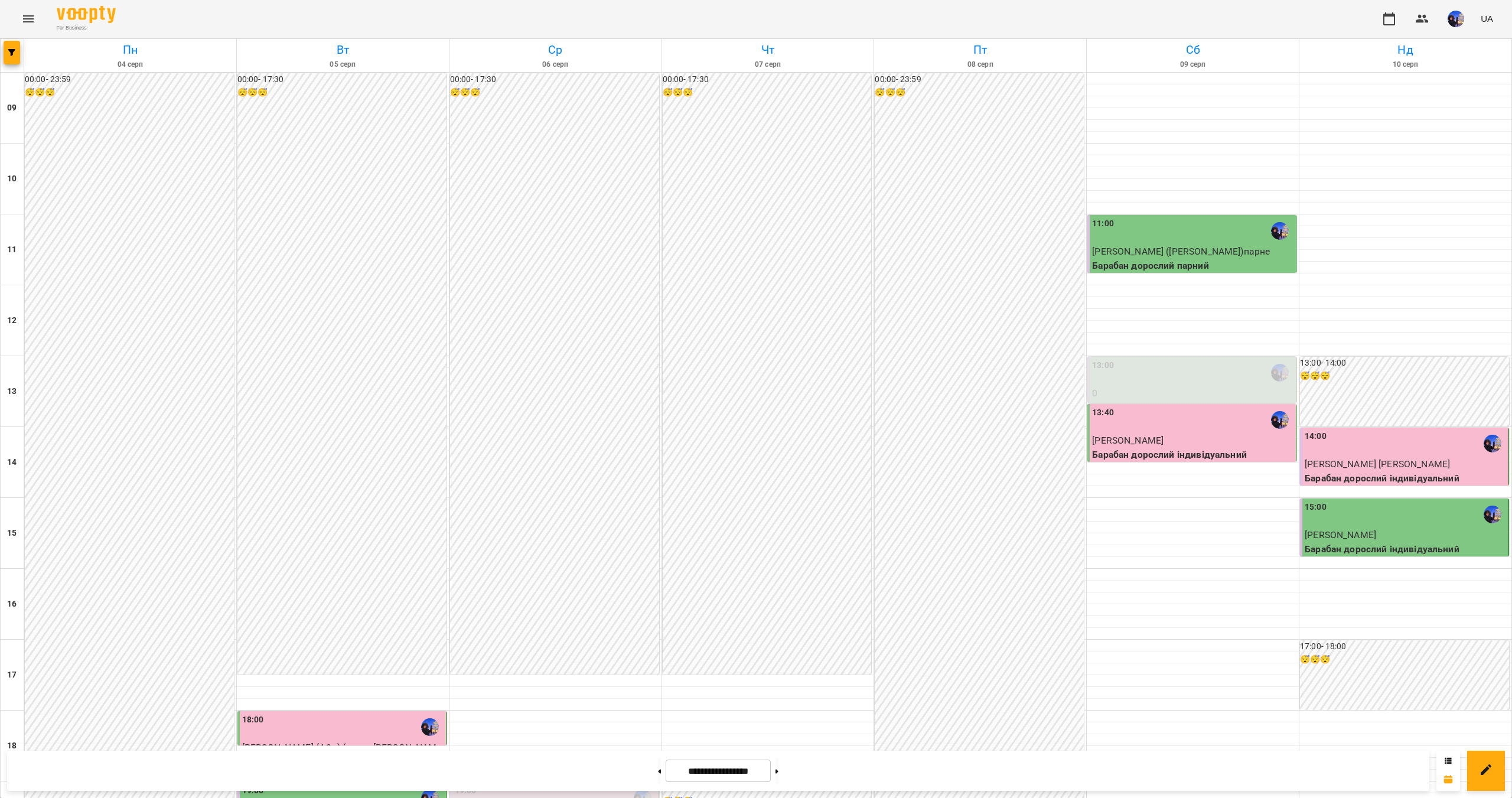
scroll to position [177, 0]
click at [778, 769] on button at bounding box center [777, 771] width 3 height 26
type input "**********"
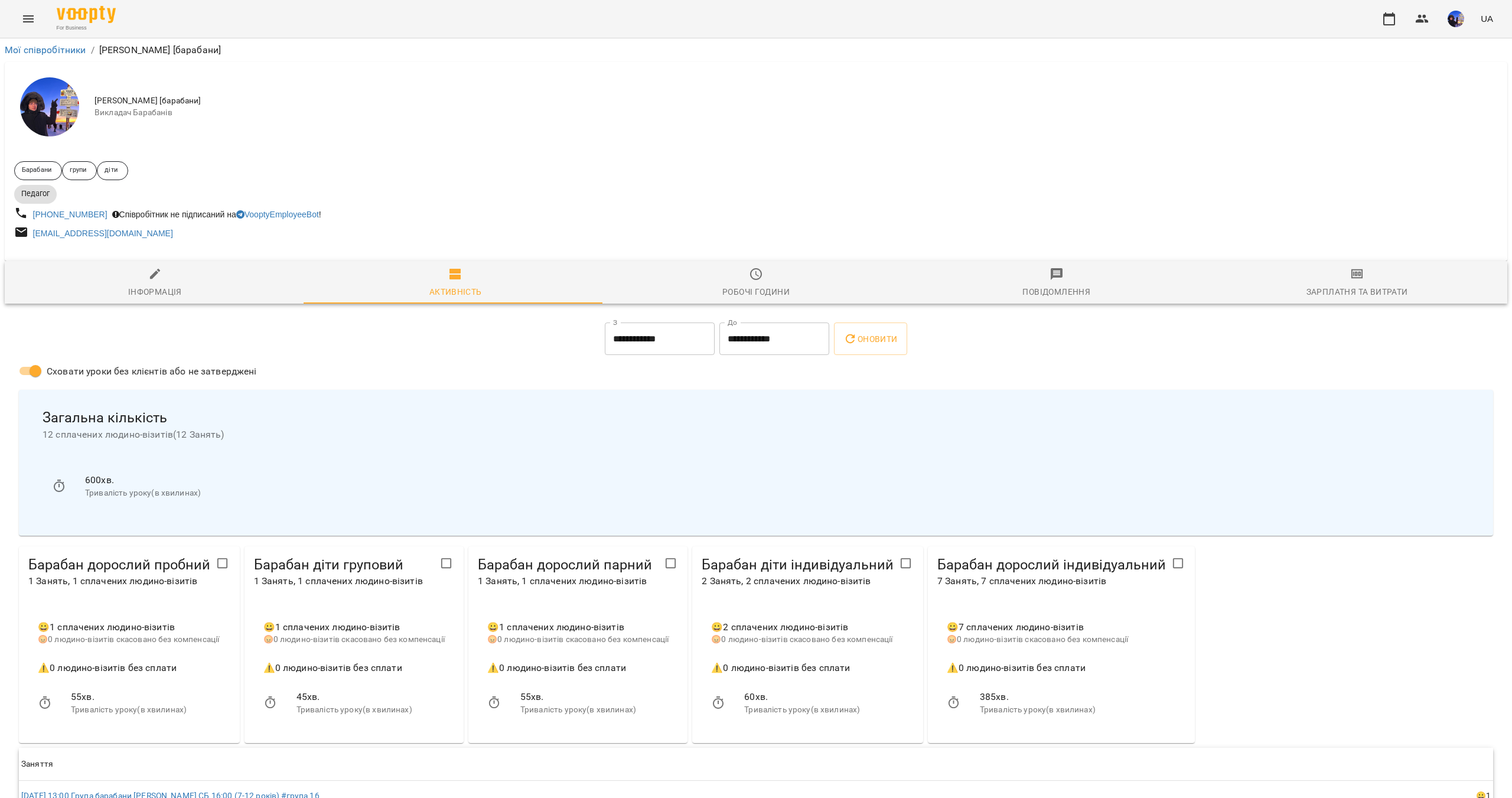
click at [1336, 287] on div "Зарплатня та Витрати" at bounding box center [1357, 292] width 101 height 14
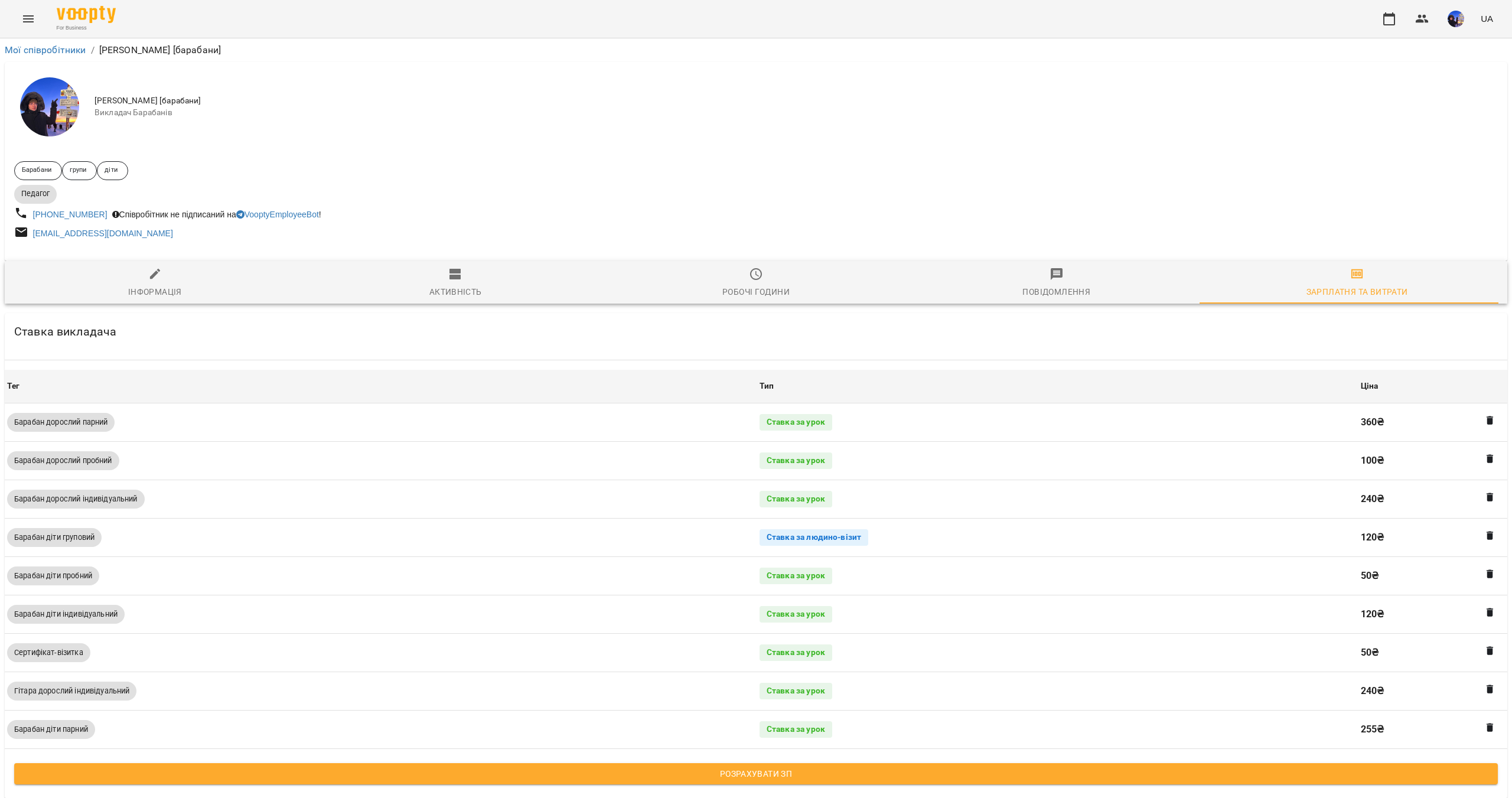
click at [925, 772] on span "Розрахувати ЗП" at bounding box center [755, 774] width 1464 height 14
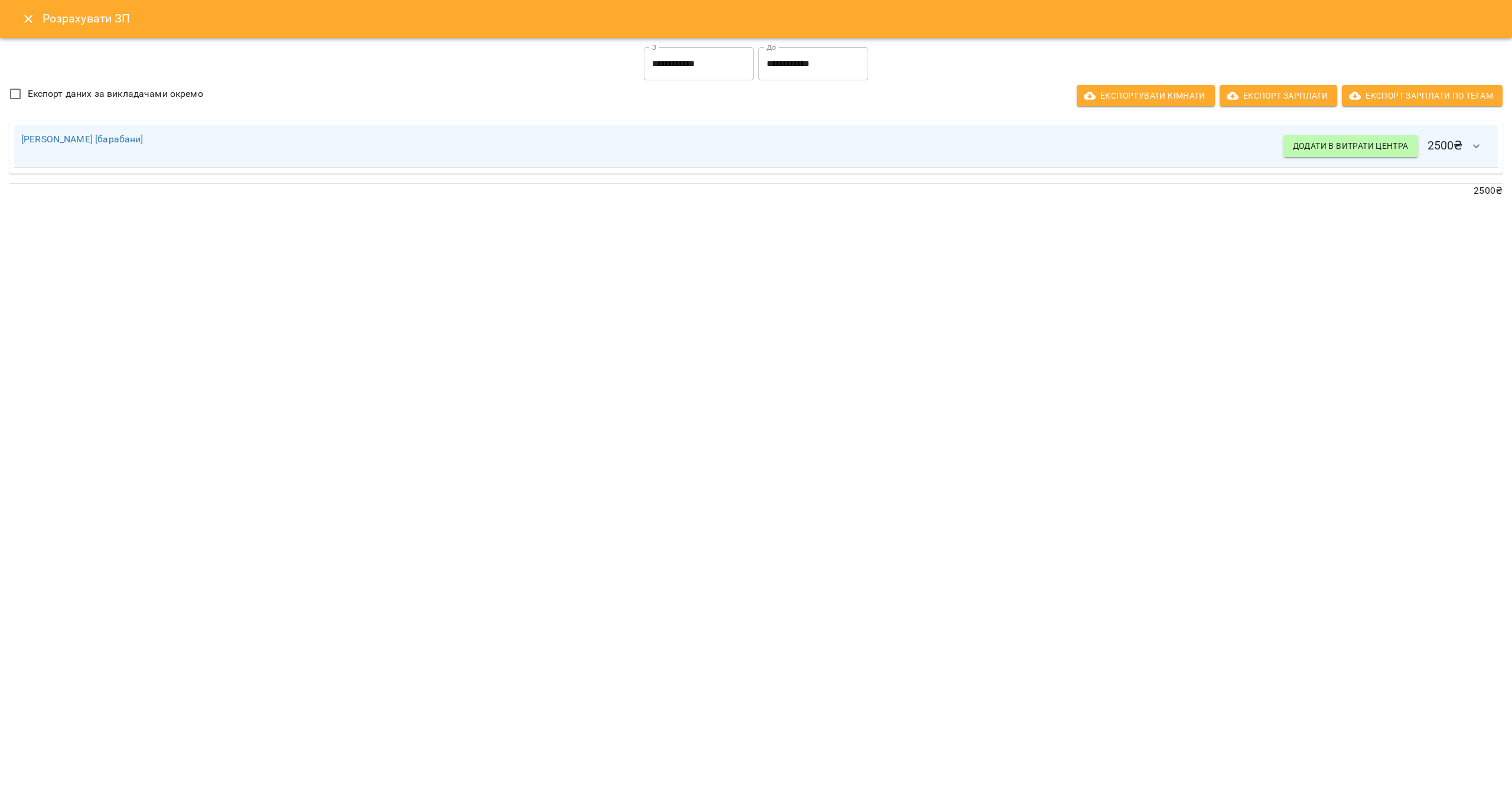
click at [803, 67] on input "**********" at bounding box center [813, 63] width 110 height 33
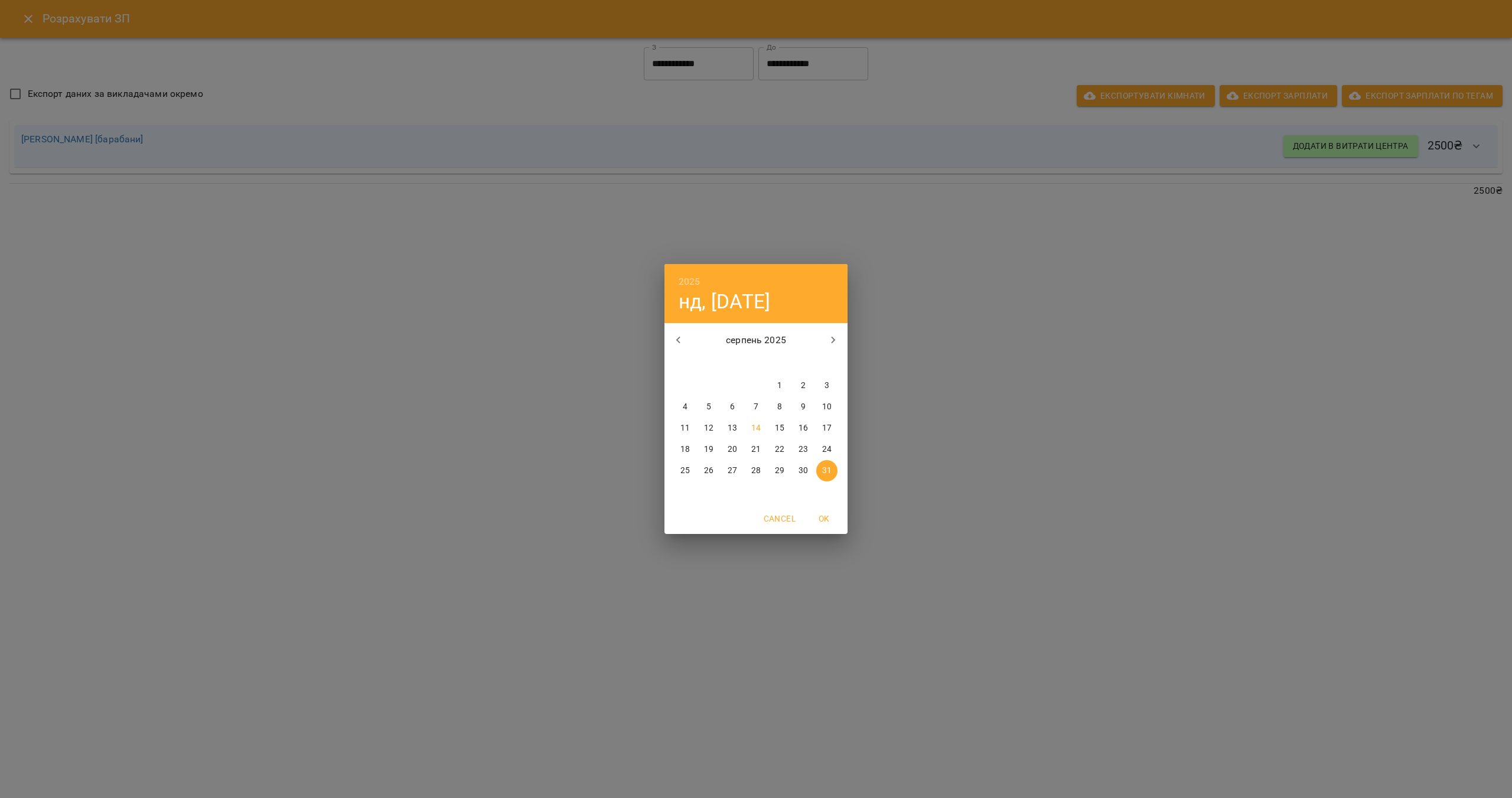
click at [774, 427] on span "15" at bounding box center [780, 428] width 21 height 12
type input "**********"
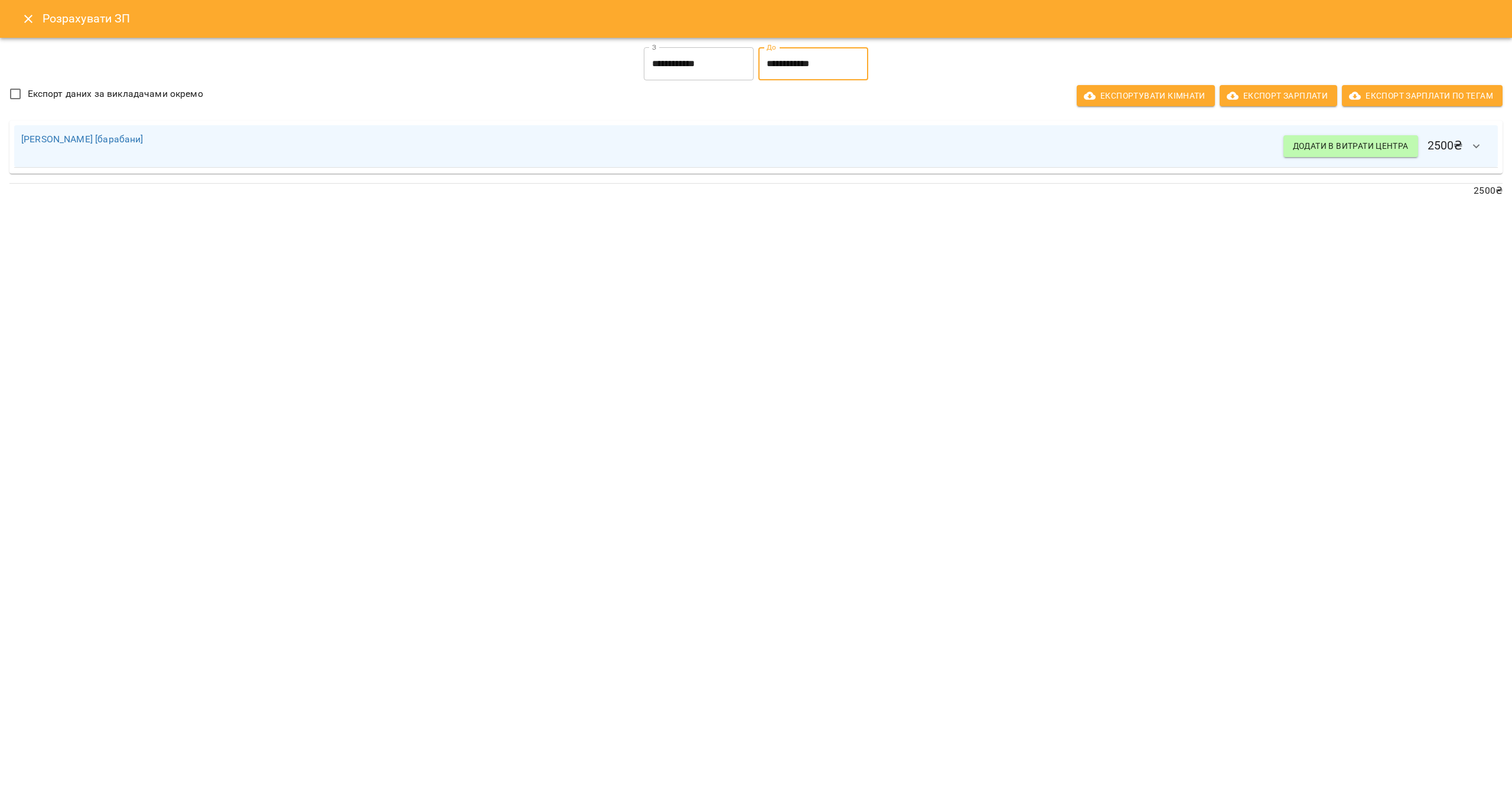
click at [26, 20] on icon "Close" at bounding box center [28, 19] width 14 height 14
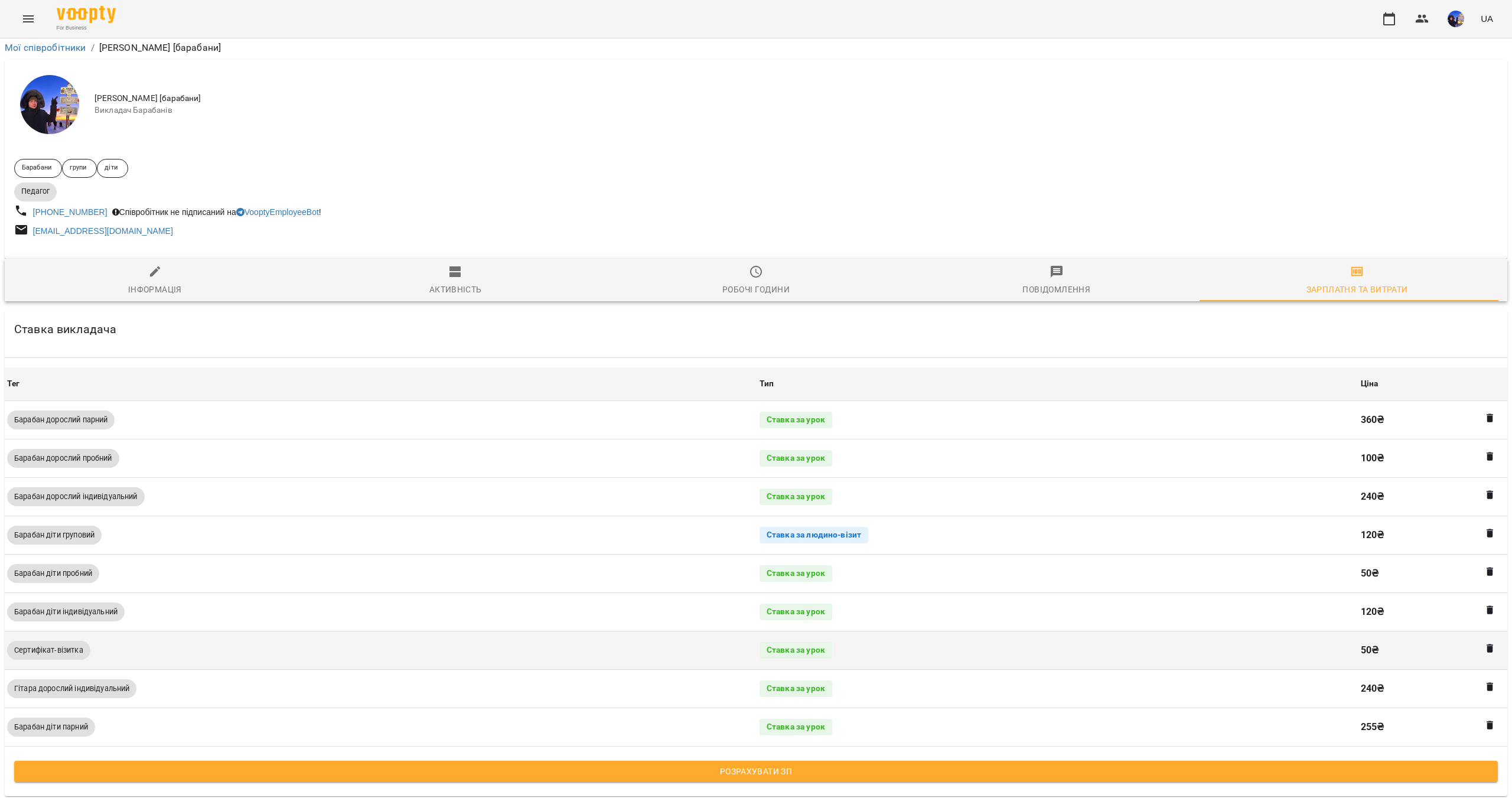
scroll to position [187, 0]
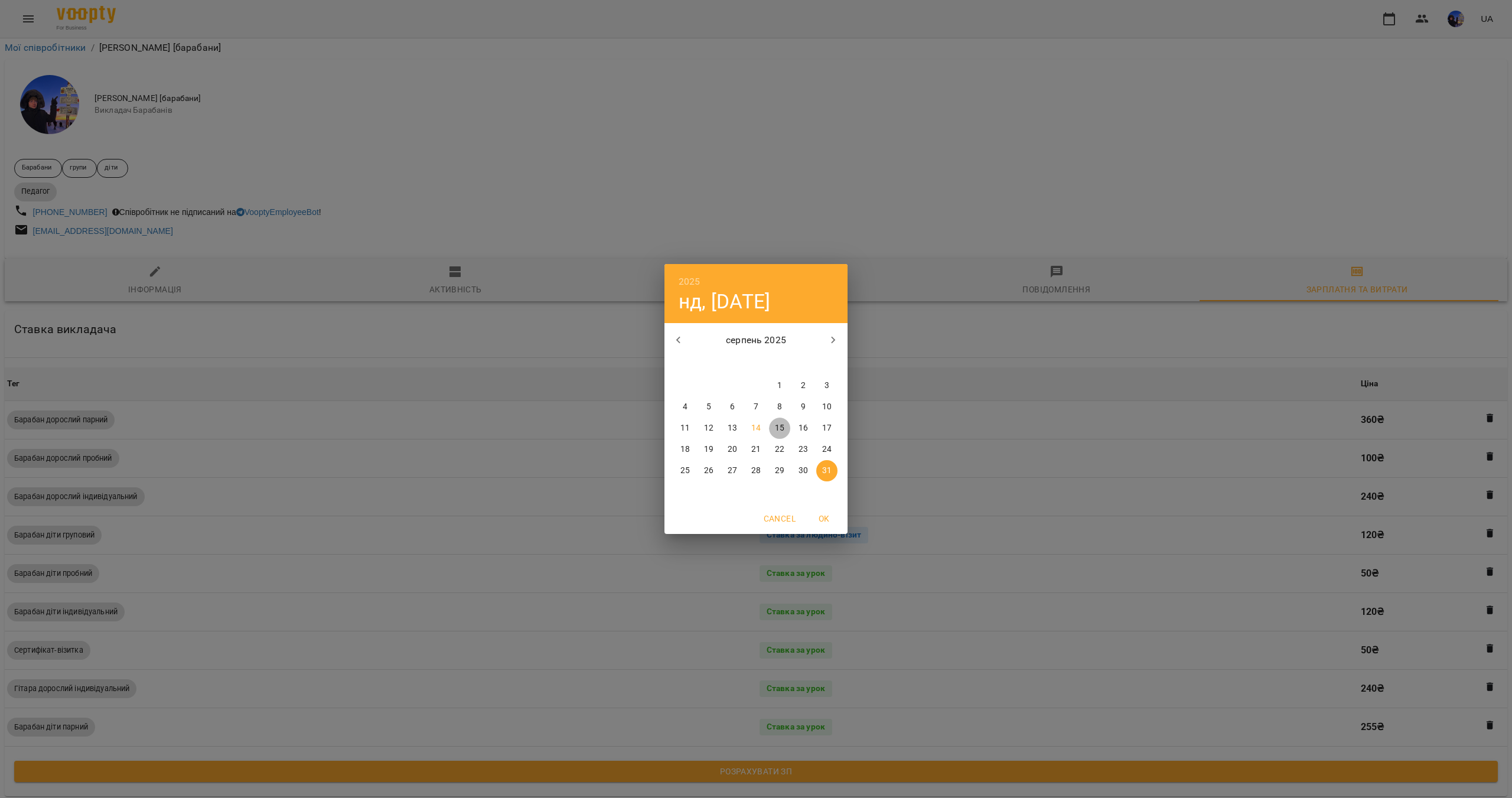
click at [776, 431] on p "15" at bounding box center [780, 428] width 9 height 12
type input "**********"
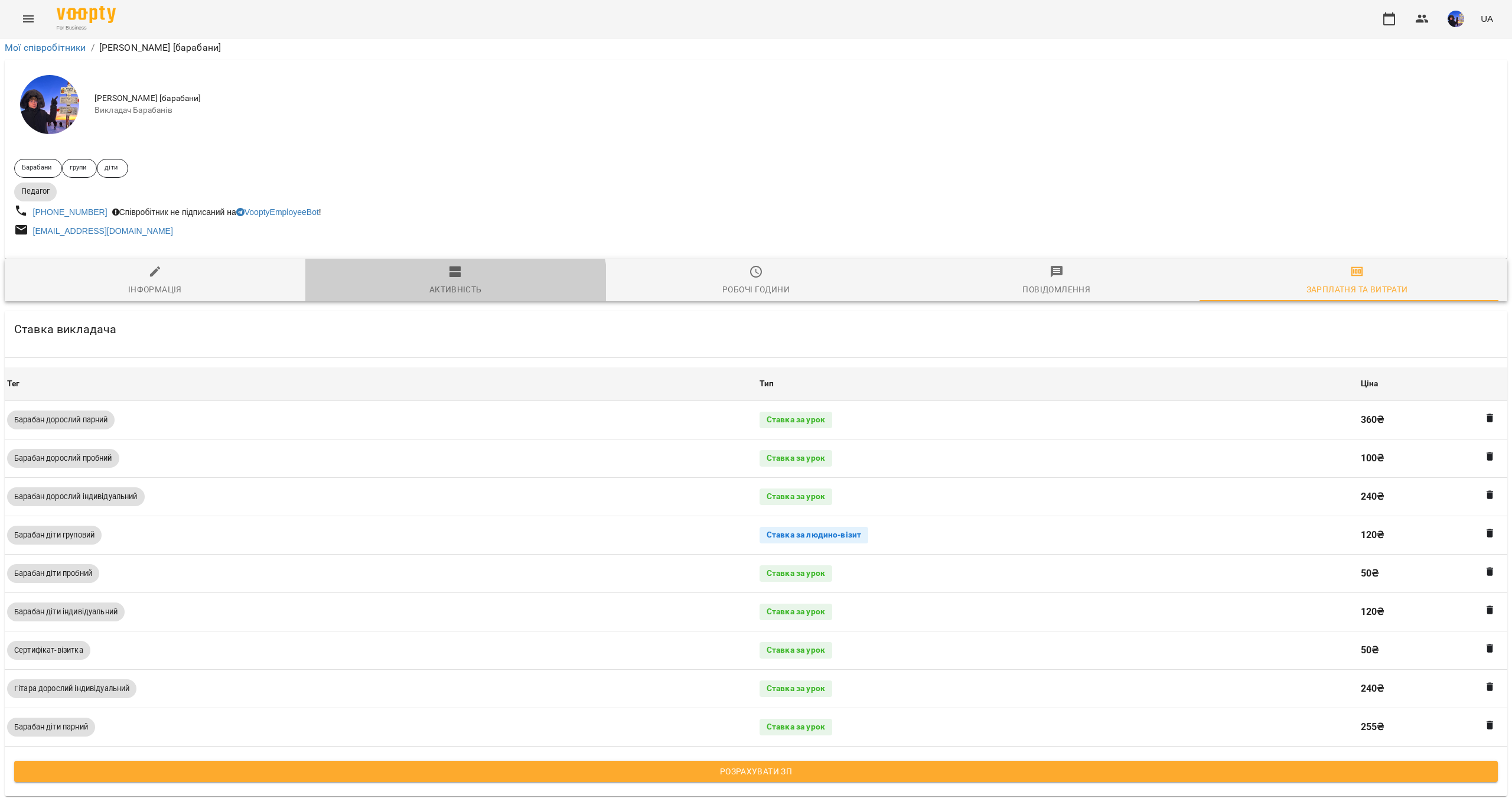
click at [435, 282] on div "Активність" at bounding box center [456, 289] width 52 height 14
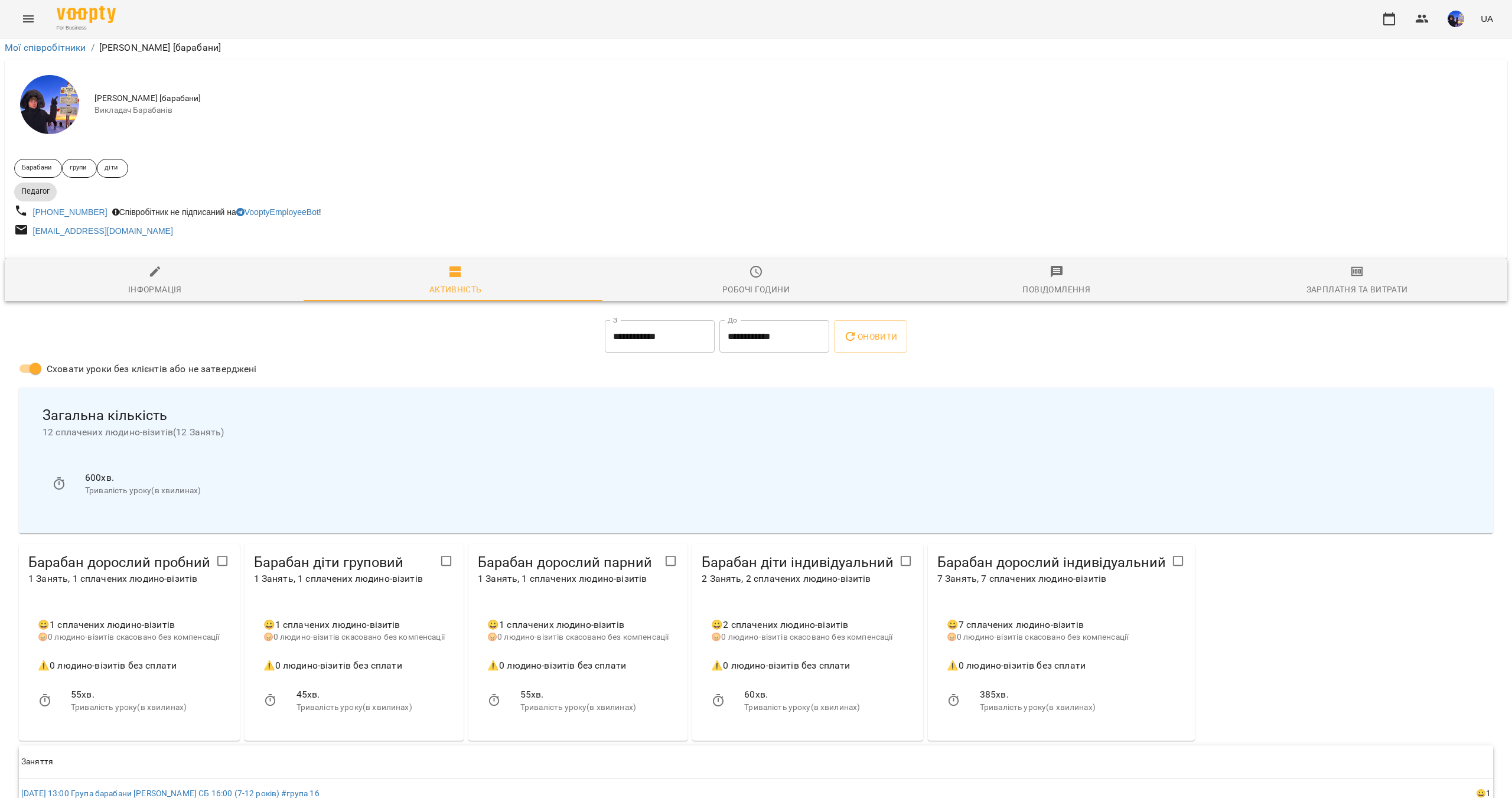
scroll to position [167, 0]
click at [1313, 282] on div "Зарплатня та Витрати" at bounding box center [1357, 289] width 101 height 14
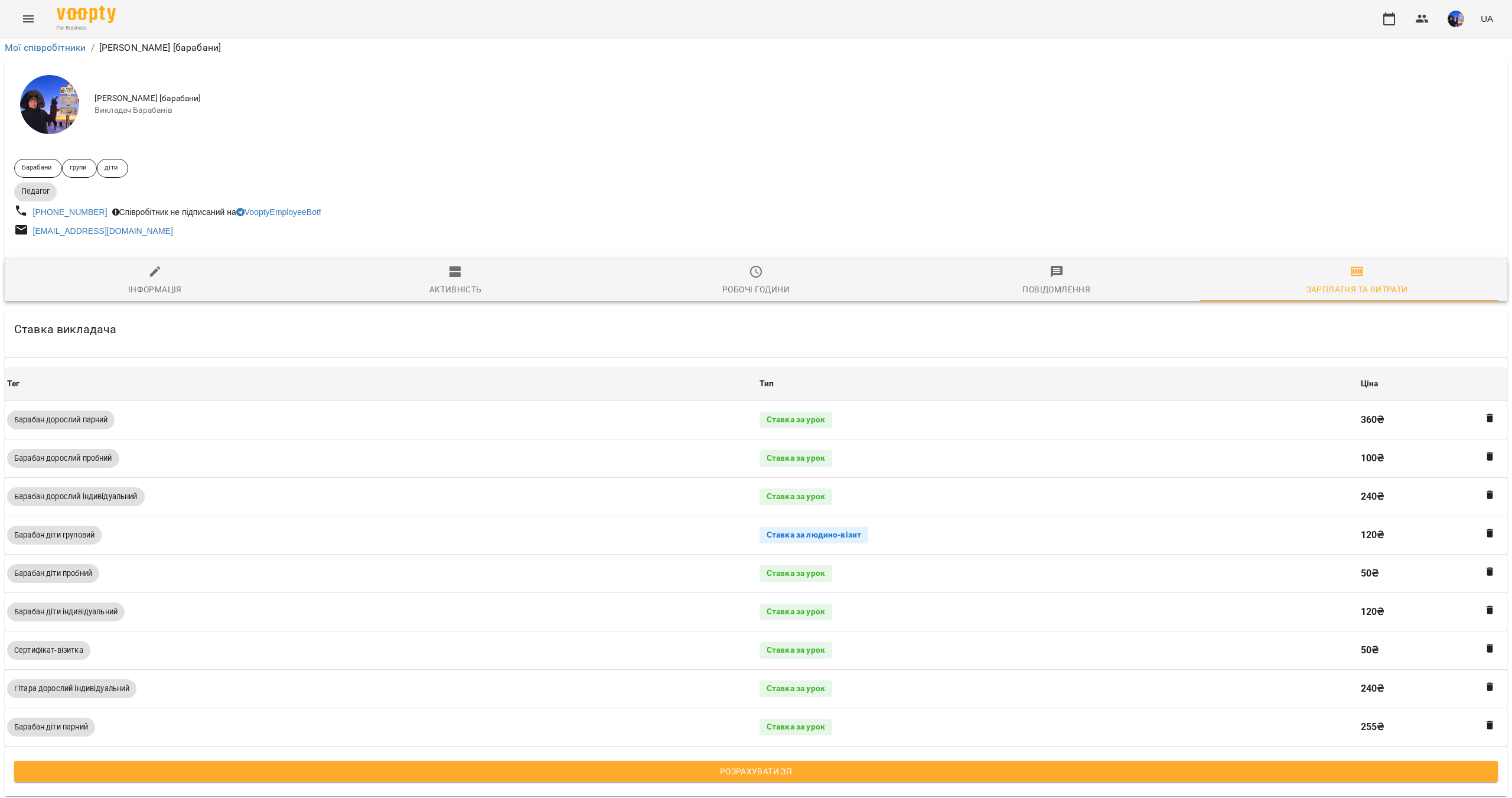
click at [766, 764] on span "Розрахувати ЗП" at bounding box center [755, 771] width 1464 height 14
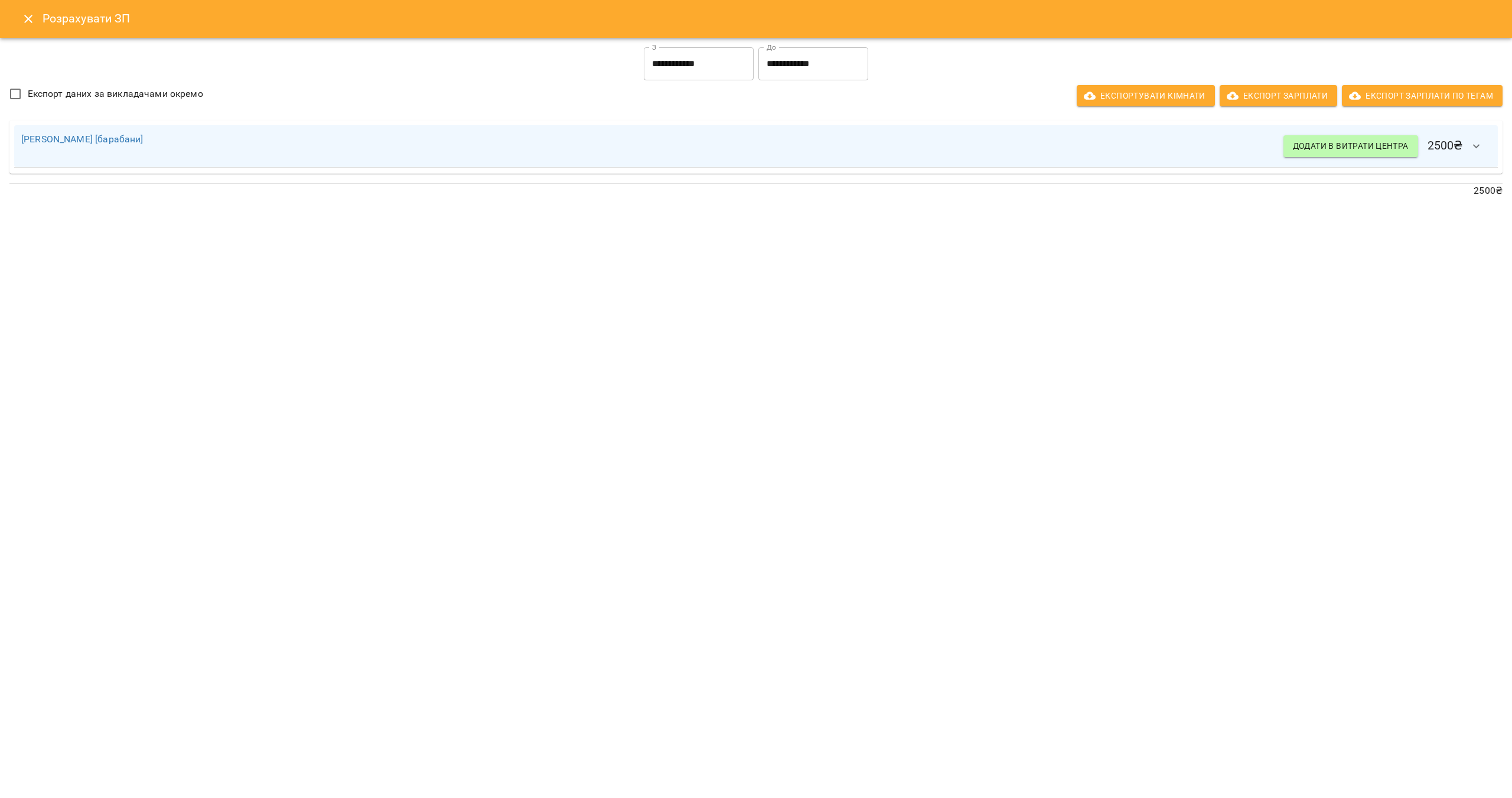
click at [834, 72] on input "**********" at bounding box center [813, 63] width 110 height 33
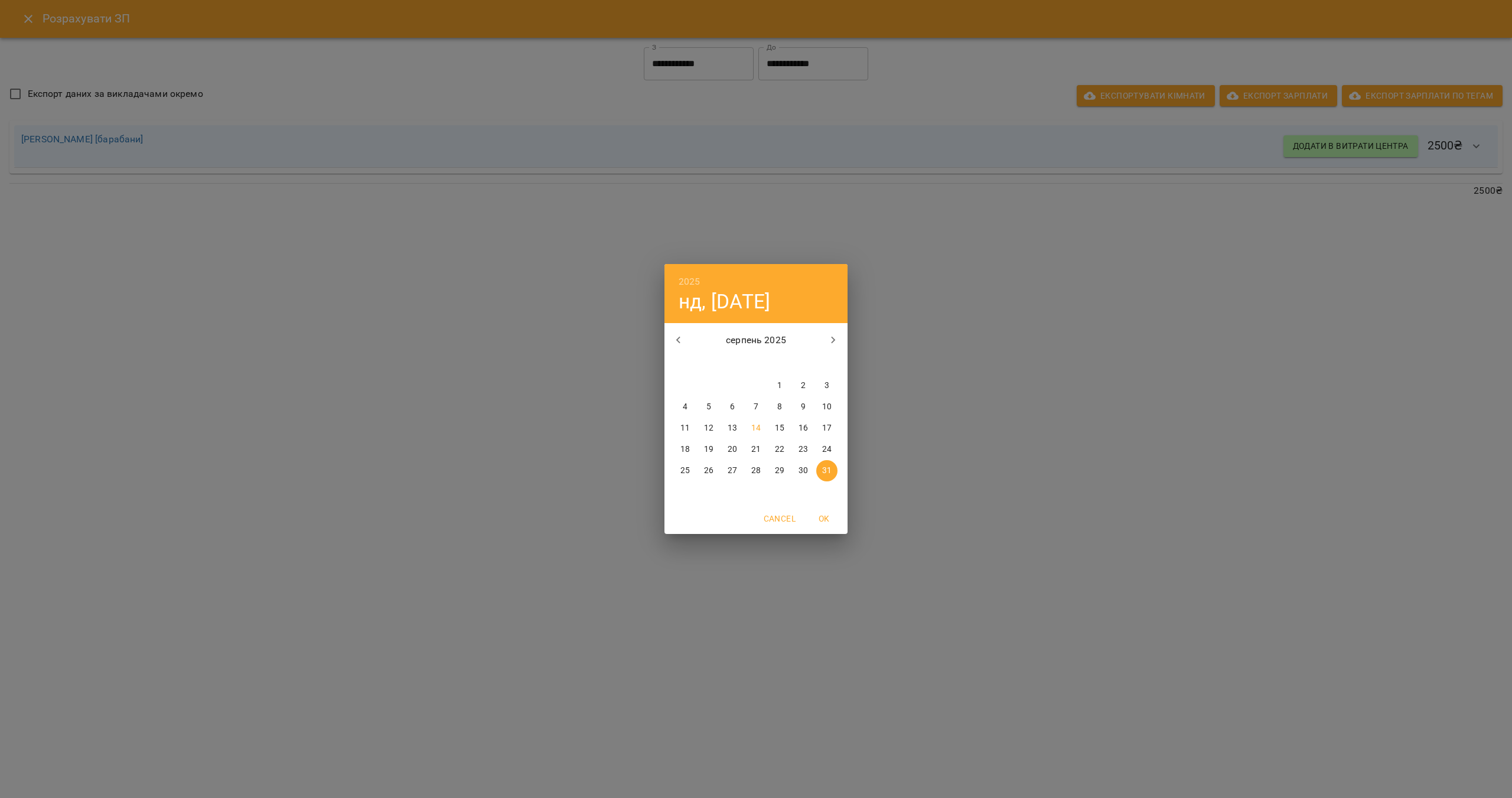
click at [778, 429] on p "15" at bounding box center [780, 428] width 9 height 12
type input "**********"
